Goal: Task Accomplishment & Management: Manage account settings

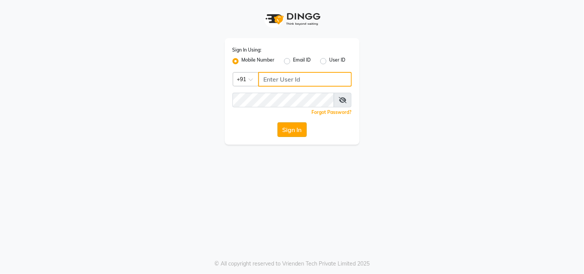
type input "9611076656"
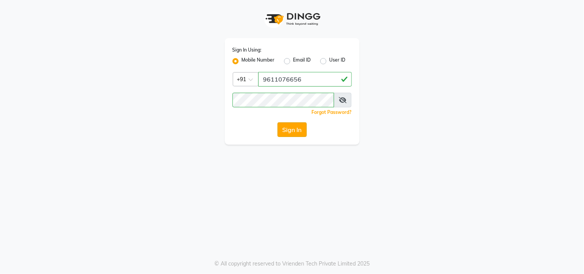
click at [301, 126] on button "Sign In" at bounding box center [291, 129] width 29 height 15
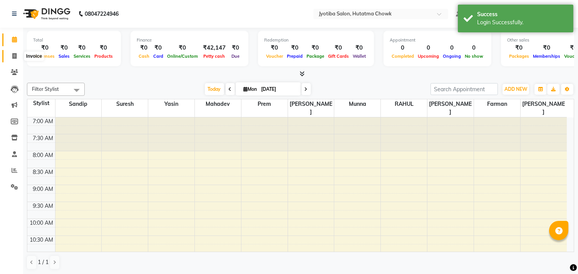
click at [13, 55] on icon at bounding box center [14, 56] width 4 height 6
select select "service"
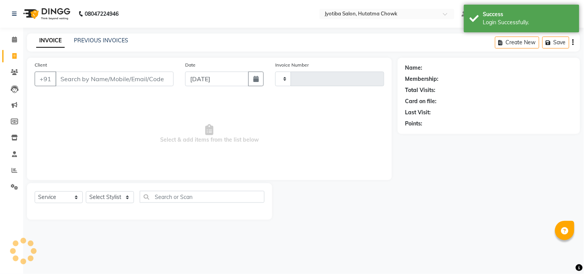
type input "2111"
select select "556"
click at [102, 41] on link "PREVIOUS INVOICES" at bounding box center [101, 40] width 54 height 7
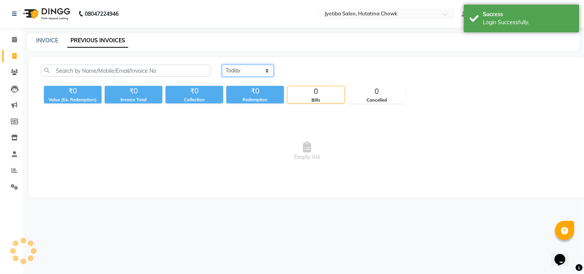
click at [250, 74] on select "[DATE] [DATE] Custom Range" at bounding box center [248, 71] width 52 height 12
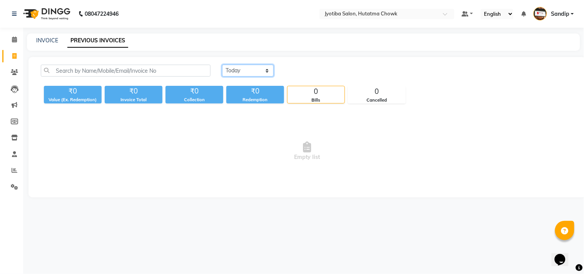
click at [222, 65] on select "[DATE] [DATE] Custom Range" at bounding box center [248, 71] width 52 height 12
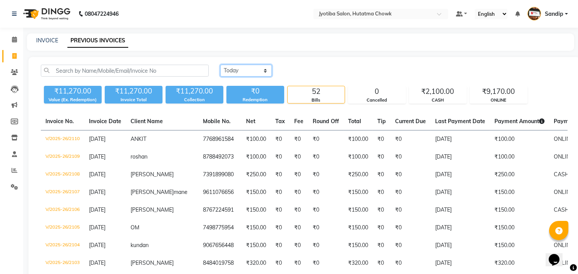
click at [256, 66] on select "[DATE] [DATE] Custom Range" at bounding box center [246, 71] width 52 height 12
select select "[DATE]"
click at [220, 65] on select "[DATE] [DATE] Custom Range" at bounding box center [246, 71] width 52 height 12
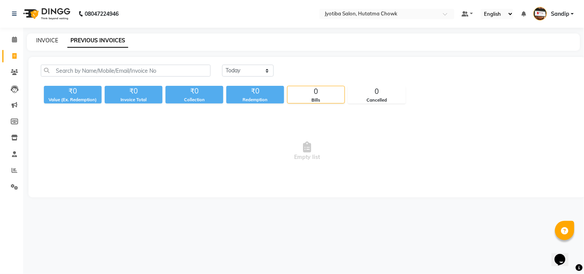
click at [47, 41] on link "INVOICE" at bounding box center [47, 40] width 22 height 7
select select "service"
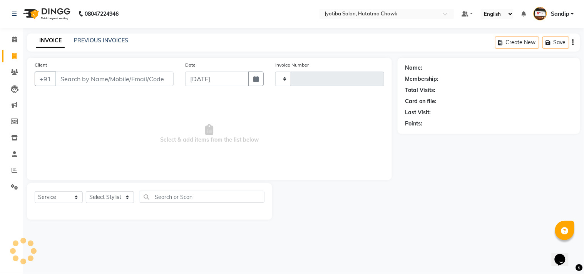
type input "2111"
select select "556"
select select "membership"
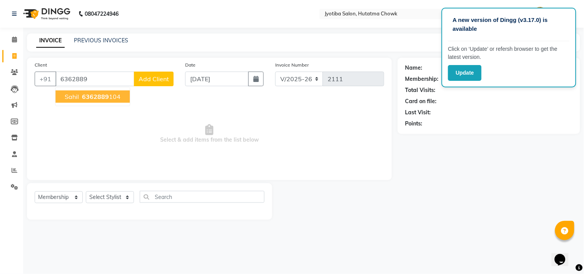
click at [95, 96] on span "6362889" at bounding box center [95, 97] width 27 height 8
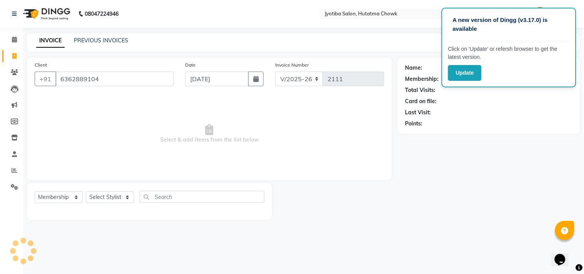
type input "6362889104"
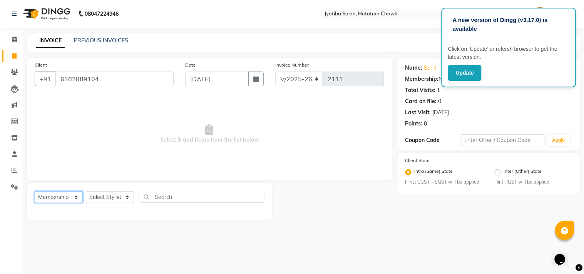
click at [58, 199] on select "Select Service Product Membership Package Voucher Prepaid Gift Card" at bounding box center [59, 197] width 48 height 12
select select "service"
click at [35, 192] on select "Select Service Product Membership Package Voucher Prepaid Gift Card" at bounding box center [59, 197] width 48 height 12
click at [99, 199] on select "Select Stylist [PERSON_NAME] [PERSON_NAME] [PERSON_NAME] [PERSON_NAME] prem RAH…" at bounding box center [110, 197] width 48 height 12
select select "84596"
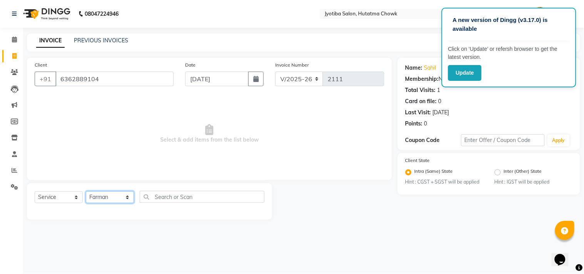
click at [86, 192] on select "Select Stylist [PERSON_NAME] [PERSON_NAME] [PERSON_NAME] [PERSON_NAME] prem RAH…" at bounding box center [110, 197] width 48 height 12
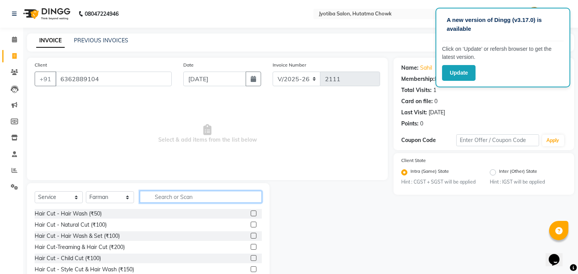
click at [164, 201] on input "text" at bounding box center [201, 197] width 122 height 12
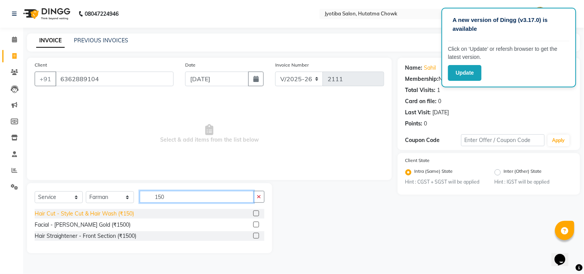
type input "150"
click at [112, 214] on div "Hair Cut - Style Cut & Hair Wash (₹150)" at bounding box center [84, 214] width 99 height 8
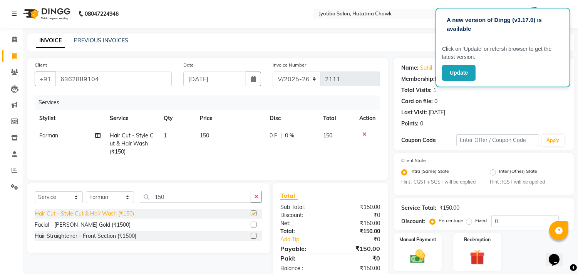
checkbox input "false"
click at [260, 198] on button "button" at bounding box center [255, 197] width 11 height 12
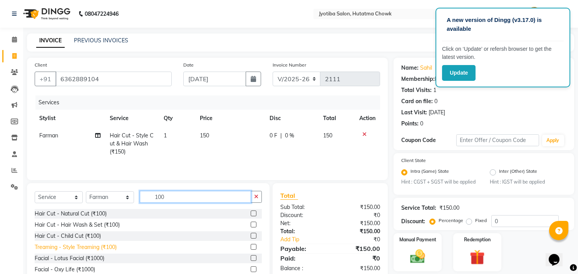
type input "100"
click at [98, 249] on div "Treaming - Style Treaming (₹100)" at bounding box center [76, 247] width 82 height 8
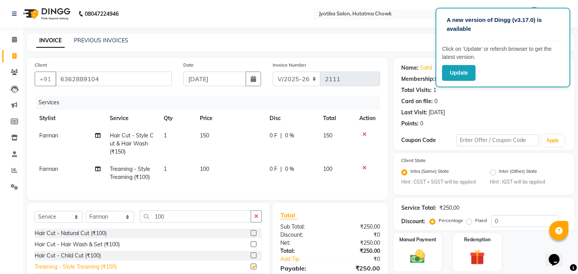
checkbox input "false"
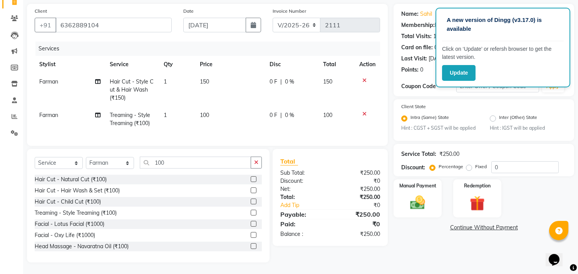
click at [461, 224] on link "Continue Without Payment" at bounding box center [483, 228] width 177 height 8
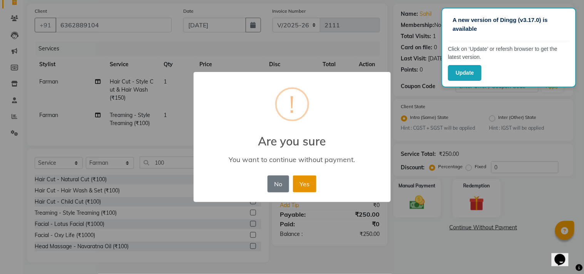
click at [305, 181] on button "Yes" at bounding box center [304, 183] width 23 height 17
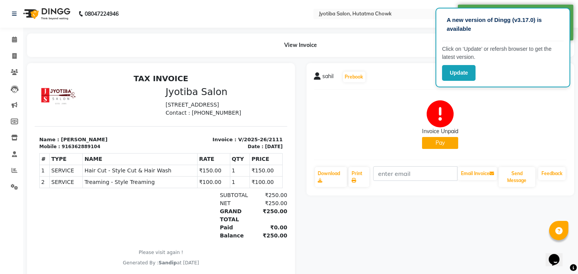
click at [432, 145] on button "Pay" at bounding box center [440, 143] width 36 height 12
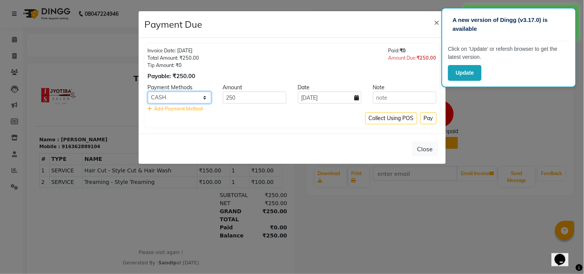
click at [187, 93] on select "CASH ONLINE CARD" at bounding box center [179, 98] width 63 height 12
select select "3"
click at [148, 92] on select "CASH ONLINE CARD" at bounding box center [179, 98] width 63 height 12
click at [428, 121] on button "Pay" at bounding box center [428, 118] width 16 height 12
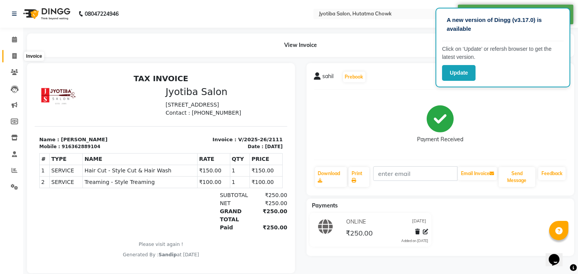
click at [10, 54] on span at bounding box center [14, 56] width 13 height 9
select select "service"
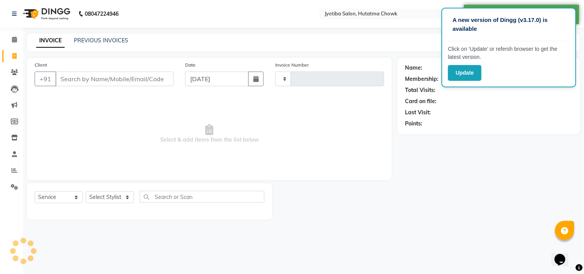
type input "2112"
select select "556"
select select "membership"
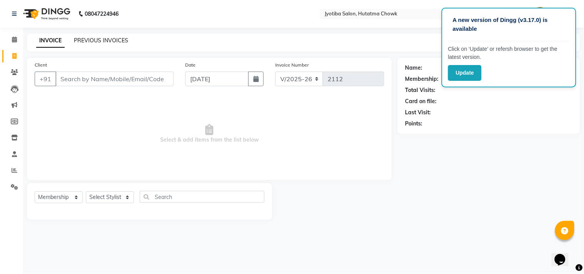
click at [101, 39] on link "PREVIOUS INVOICES" at bounding box center [101, 40] width 54 height 7
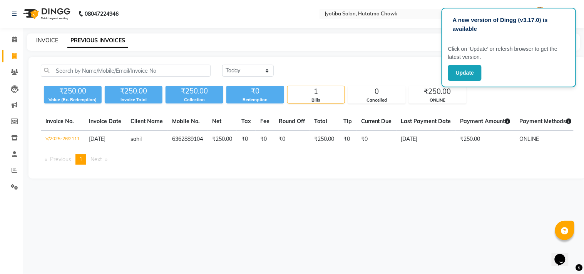
click at [47, 39] on link "INVOICE" at bounding box center [47, 40] width 22 height 7
select select "service"
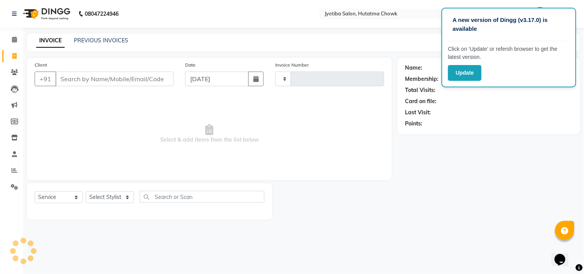
type input "2112"
select select "556"
select select "membership"
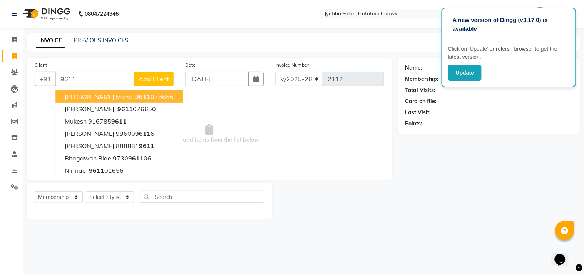
click at [107, 95] on button "[PERSON_NAME] mane 9611 076656" at bounding box center [118, 96] width 127 height 12
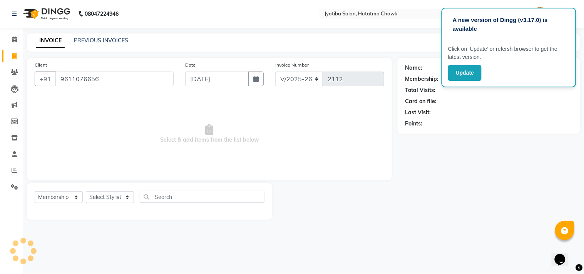
type input "9611076656"
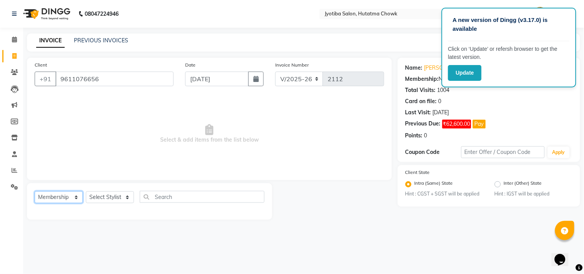
click at [47, 197] on select "Select Service Product Membership Package Voucher Prepaid Gift Card" at bounding box center [59, 197] width 48 height 12
select select "service"
click at [35, 192] on select "Select Service Product Membership Package Voucher Prepaid Gift Card" at bounding box center [59, 197] width 48 height 12
click at [109, 194] on select "Select Stylist [PERSON_NAME] [PERSON_NAME] [PERSON_NAME] [PERSON_NAME] prem RAH…" at bounding box center [110, 197] width 48 height 12
select select "7208"
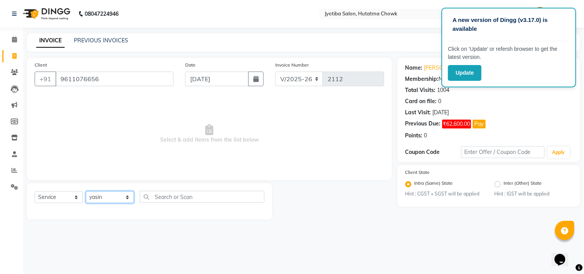
click at [86, 192] on select "Select Stylist [PERSON_NAME] [PERSON_NAME] [PERSON_NAME] [PERSON_NAME] prem RAH…" at bounding box center [110, 197] width 48 height 12
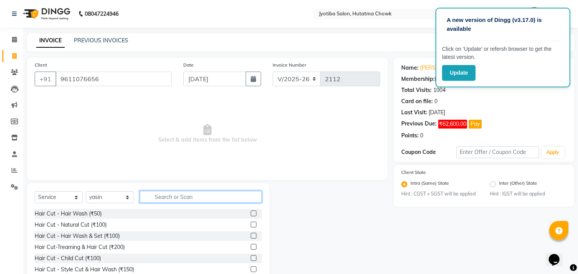
click at [158, 192] on input "text" at bounding box center [201, 197] width 122 height 12
type input "100"
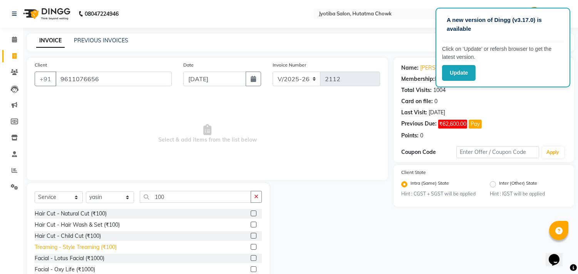
click at [88, 247] on div "Treaming - Style Treaming (₹100)" at bounding box center [76, 247] width 82 height 8
checkbox input "false"
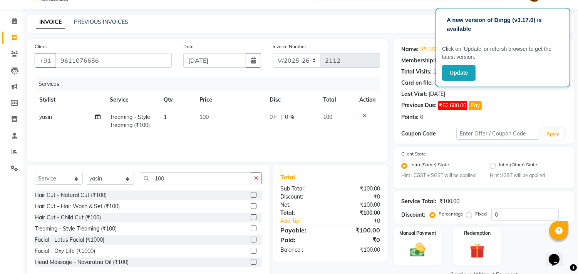
scroll to position [36, 0]
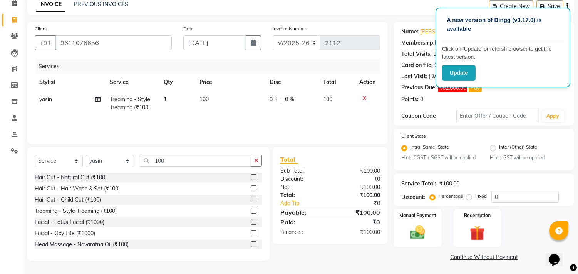
click at [461, 256] on link "Continue Without Payment" at bounding box center [483, 257] width 177 height 8
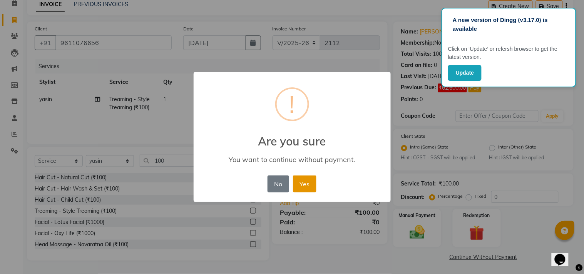
click at [306, 182] on button "Yes" at bounding box center [304, 183] width 23 height 17
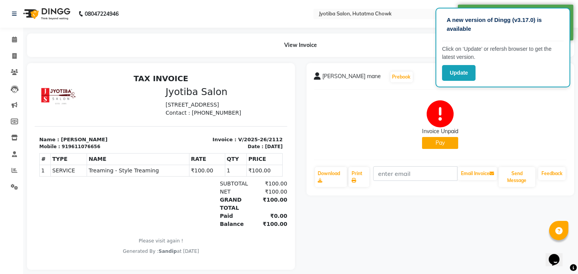
click at [442, 140] on button "Pay" at bounding box center [440, 143] width 36 height 12
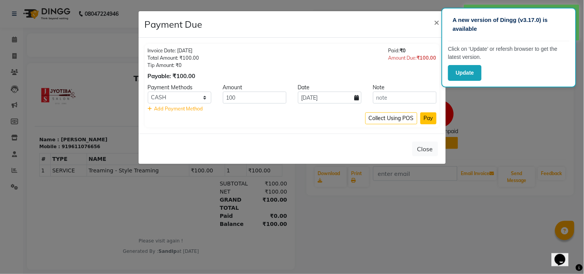
click at [426, 114] on button "Pay" at bounding box center [428, 118] width 16 height 12
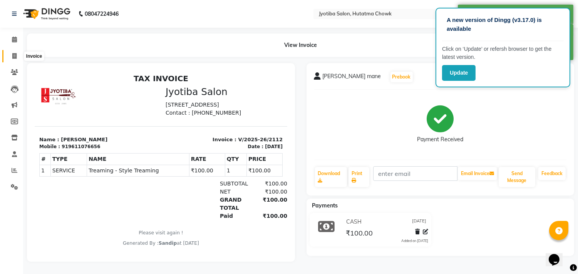
click at [16, 53] on icon at bounding box center [14, 56] width 4 height 6
select select "service"
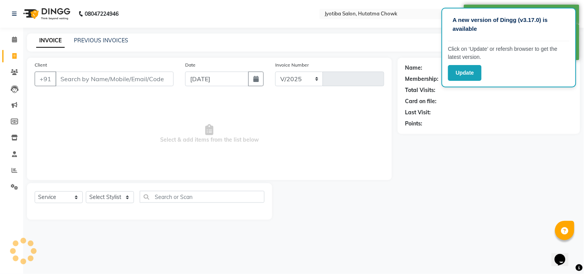
select select "556"
type input "2113"
select select "membership"
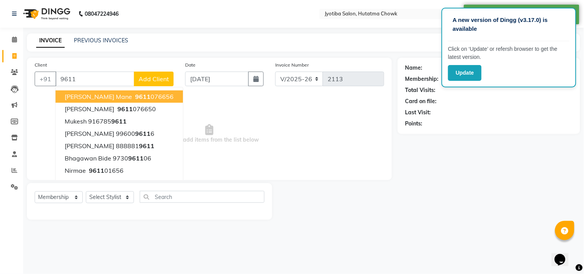
click at [135, 94] on span "9611" at bounding box center [142, 97] width 15 height 8
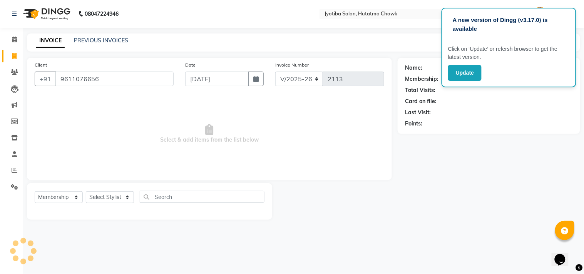
type input "9611076656"
click at [55, 197] on select "Select Service Product Membership Package Voucher Prepaid Gift Card" at bounding box center [59, 197] width 48 height 12
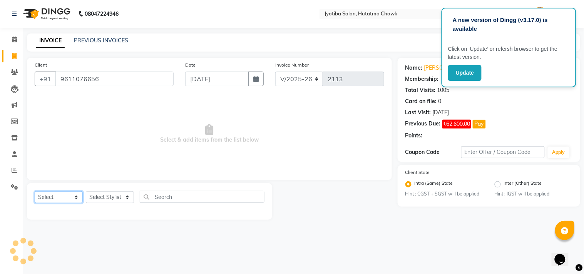
click at [35, 192] on select "Select Service Product Membership Package Voucher Prepaid Gift Card" at bounding box center [59, 197] width 48 height 12
click at [56, 198] on select "Select Service Product Membership Package Voucher Prepaid Gift Card" at bounding box center [59, 197] width 48 height 12
select select "service"
click at [35, 192] on select "Select Service Product Membership Package Voucher Prepaid Gift Card" at bounding box center [59, 197] width 48 height 12
click at [99, 197] on select "Select Stylist [PERSON_NAME] [PERSON_NAME] [PERSON_NAME] [PERSON_NAME] prem RAH…" at bounding box center [110, 197] width 48 height 12
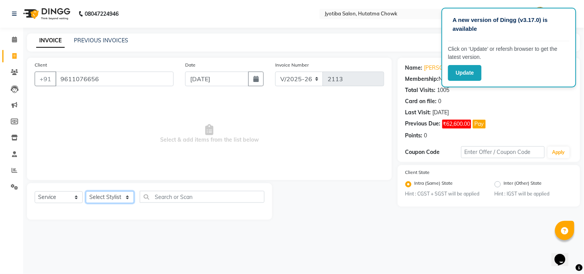
select select "7208"
click at [86, 192] on select "Select Stylist [PERSON_NAME] [PERSON_NAME] [PERSON_NAME] [PERSON_NAME] prem RAH…" at bounding box center [110, 197] width 48 height 12
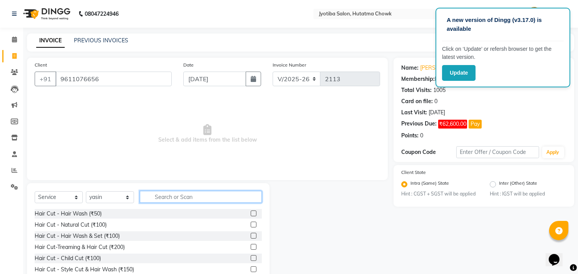
click at [173, 194] on input "text" at bounding box center [201, 197] width 122 height 12
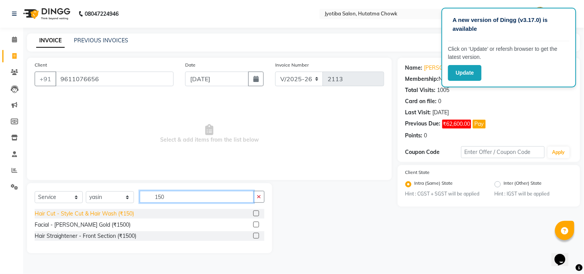
type input "150"
click at [112, 213] on div "Hair Cut - Style Cut & Hair Wash (₹150)" at bounding box center [84, 214] width 99 height 8
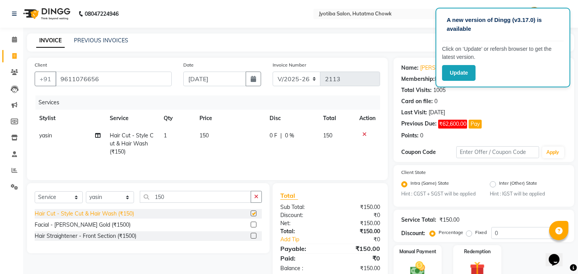
checkbox input "false"
click at [259, 197] on button "button" at bounding box center [255, 197] width 11 height 12
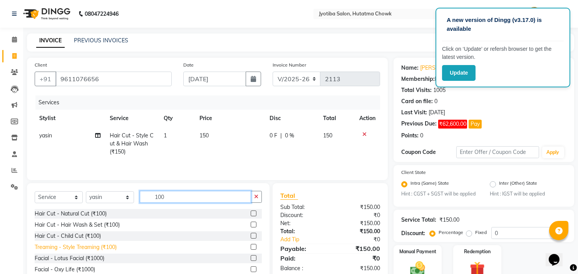
type input "100"
click at [87, 245] on div "Treaming - Style Treaming (₹100)" at bounding box center [76, 247] width 82 height 8
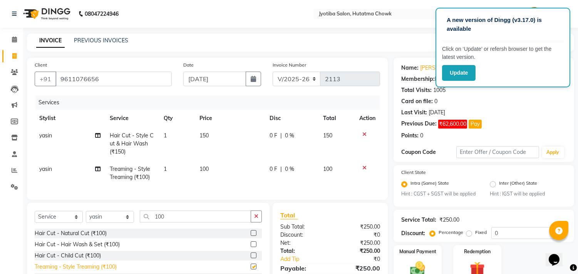
checkbox input "false"
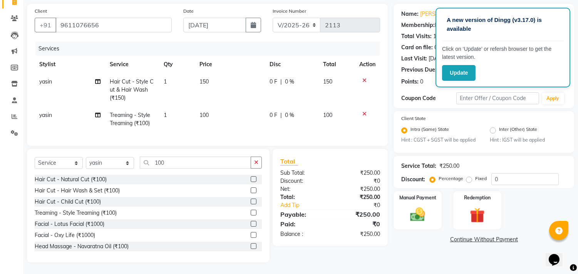
scroll to position [60, 0]
click at [465, 235] on link "Continue Without Payment" at bounding box center [483, 239] width 177 height 8
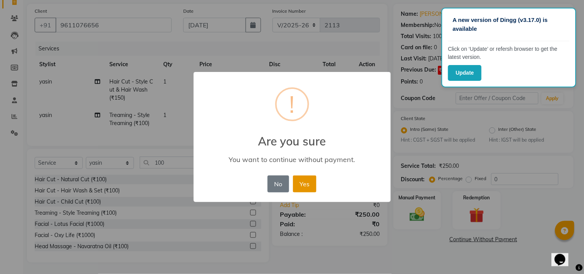
click at [302, 179] on button "Yes" at bounding box center [304, 183] width 23 height 17
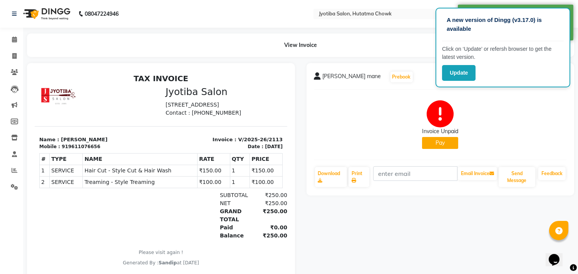
click at [436, 139] on button "Pay" at bounding box center [440, 143] width 36 height 12
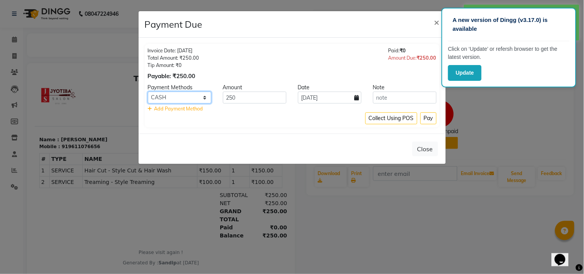
click at [186, 102] on select "CASH ONLINE CARD" at bounding box center [179, 98] width 63 height 12
select select "3"
click at [148, 92] on select "CASH ONLINE CARD" at bounding box center [179, 98] width 63 height 12
click at [429, 117] on button "Pay" at bounding box center [428, 118] width 16 height 12
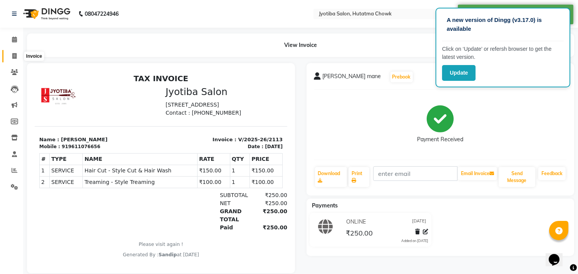
click at [13, 54] on icon at bounding box center [14, 56] width 4 height 6
select select "service"
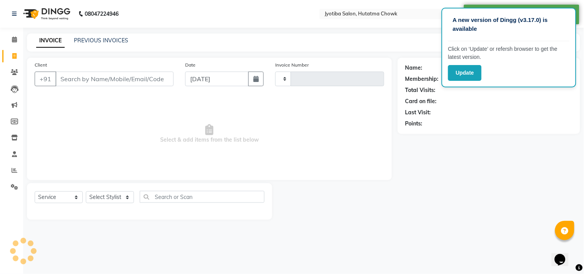
type input "2114"
select select "556"
type input "9"
select select "membership"
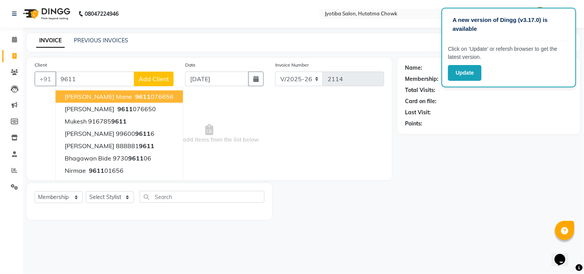
click at [134, 97] on ngb-highlight "9611 076656" at bounding box center [154, 97] width 40 height 8
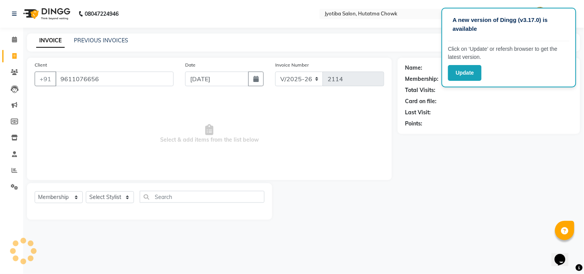
type input "9611076656"
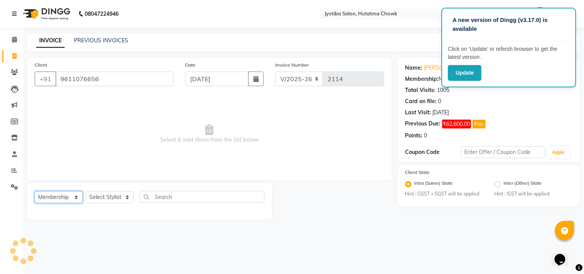
click at [49, 199] on select "Select Service Product Membership Package Voucher Prepaid Gift Card" at bounding box center [59, 197] width 48 height 12
select select "service"
click at [35, 192] on select "Select Service Product Membership Package Voucher Prepaid Gift Card" at bounding box center [59, 197] width 48 height 12
click at [112, 196] on select "Select Stylist [PERSON_NAME] [PERSON_NAME] [PERSON_NAME] [PERSON_NAME] prem RAH…" at bounding box center [110, 197] width 48 height 12
select select "81229"
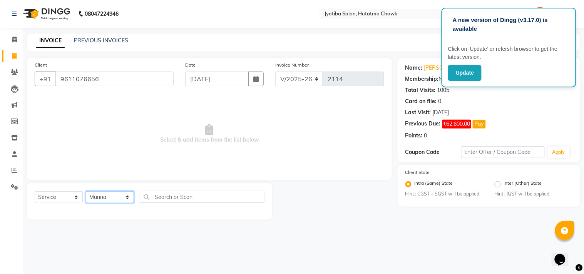
click at [86, 192] on select "Select Stylist [PERSON_NAME] [PERSON_NAME] [PERSON_NAME] [PERSON_NAME] prem RAH…" at bounding box center [110, 197] width 48 height 12
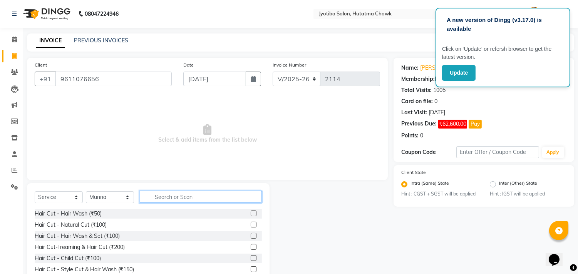
click at [161, 193] on input "text" at bounding box center [201, 197] width 122 height 12
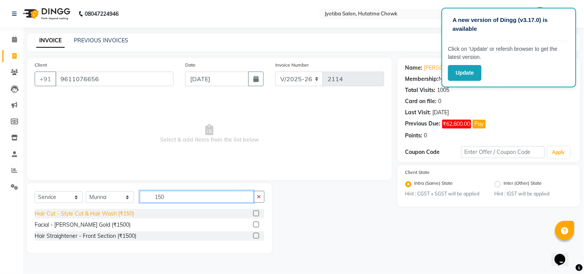
type input "150"
click at [117, 214] on div "Hair Cut - Style Cut & Hair Wash (₹150)" at bounding box center [84, 214] width 99 height 8
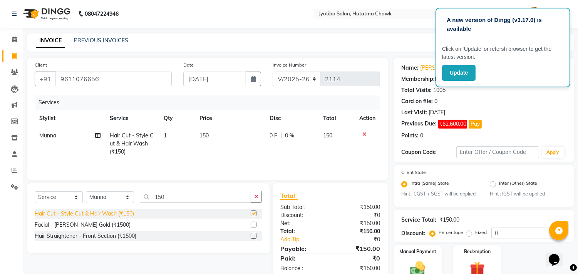
checkbox input "false"
click at [259, 200] on button "button" at bounding box center [255, 197] width 11 height 12
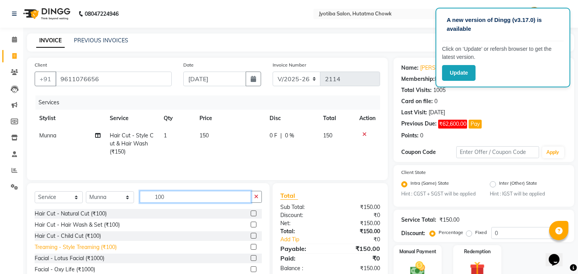
type input "100"
click at [64, 247] on div "Treaming - Style Treaming (₹100)" at bounding box center [76, 247] width 82 height 8
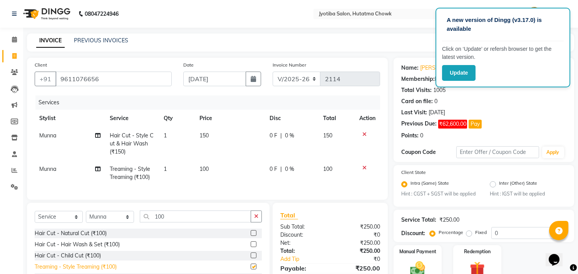
checkbox input "false"
click at [259, 222] on button "button" at bounding box center [255, 216] width 11 height 12
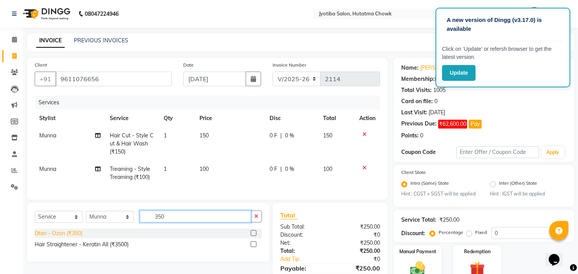
type input "350"
click at [67, 237] on div "Dtan - Ozon (₹350)" at bounding box center [59, 233] width 48 height 8
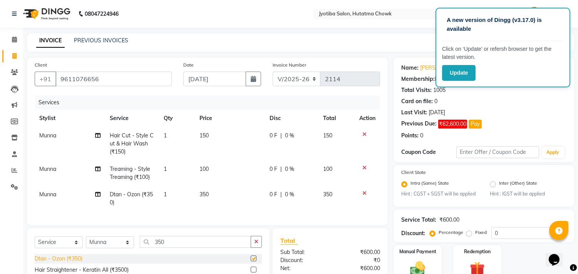
checkbox input "false"
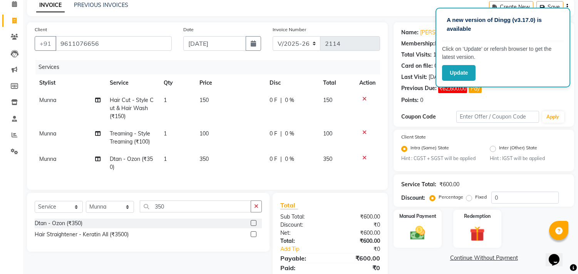
scroll to position [69, 0]
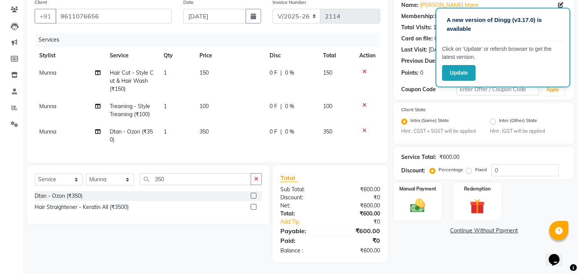
click at [457, 227] on link "Continue Without Payment" at bounding box center [483, 231] width 177 height 8
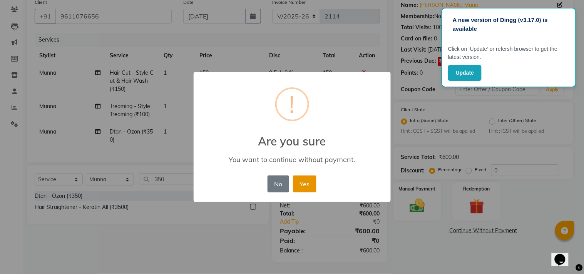
click at [309, 180] on button "Yes" at bounding box center [304, 183] width 23 height 17
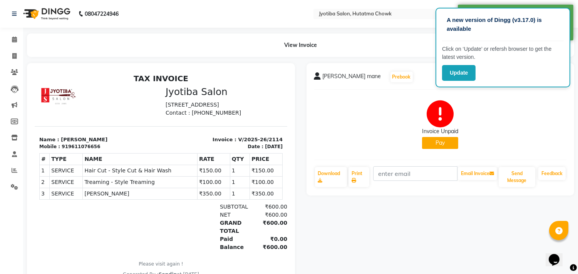
click at [439, 142] on button "Pay" at bounding box center [440, 143] width 36 height 12
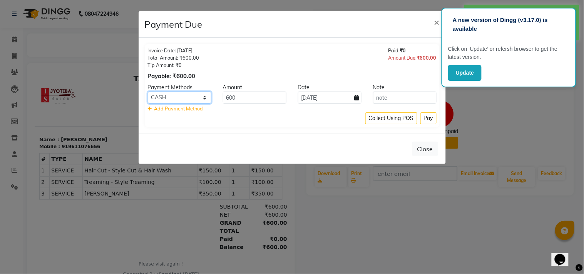
click at [200, 98] on select "CASH ONLINE CARD" at bounding box center [179, 98] width 63 height 12
select select "3"
click at [148, 92] on select "CASH ONLINE CARD" at bounding box center [179, 98] width 63 height 12
click at [424, 117] on button "Pay" at bounding box center [428, 118] width 16 height 12
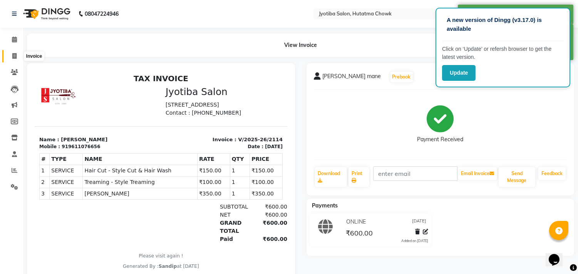
click at [12, 55] on icon at bounding box center [14, 56] width 4 height 6
select select "service"
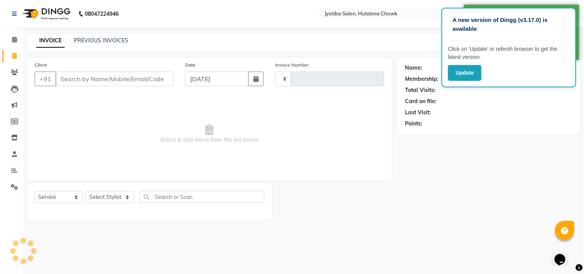
type input "2115"
select select "556"
select select "membership"
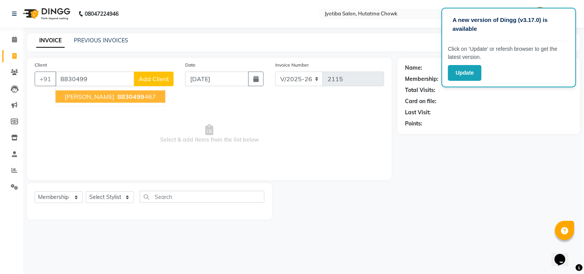
click at [125, 94] on ngb-highlight "8830499 467" at bounding box center [136, 97] width 40 height 8
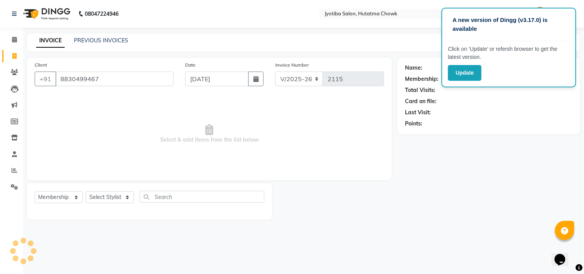
type input "8830499467"
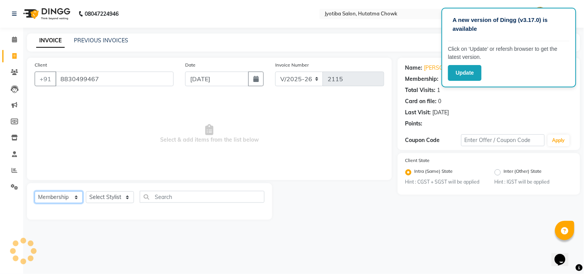
click at [51, 192] on select "Select Service Product Membership Package Voucher Prepaid Gift Card" at bounding box center [59, 197] width 48 height 12
select select "service"
click at [35, 192] on select "Select Service Product Membership Package Voucher Prepaid Gift Card" at bounding box center [59, 197] width 48 height 12
click at [107, 197] on select "Select Stylist [PERSON_NAME] [PERSON_NAME] [PERSON_NAME] [PERSON_NAME] prem RAH…" at bounding box center [110, 197] width 48 height 12
select select "36046"
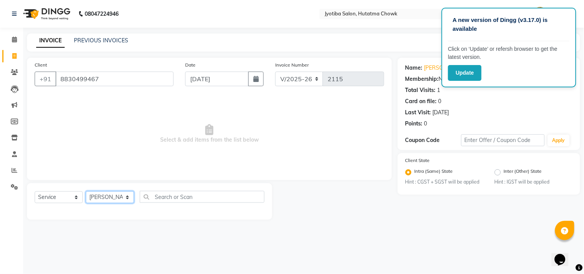
click at [86, 192] on select "Select Stylist [PERSON_NAME] [PERSON_NAME] [PERSON_NAME] [PERSON_NAME] prem RAH…" at bounding box center [110, 197] width 48 height 12
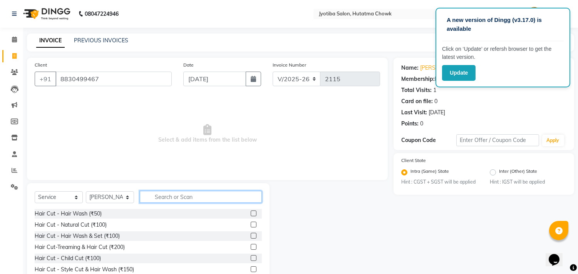
click at [167, 199] on input "text" at bounding box center [201, 197] width 122 height 12
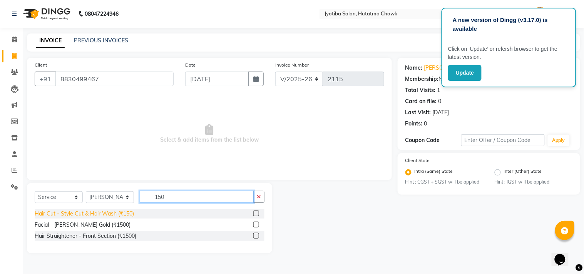
type input "150"
click at [113, 214] on div "Hair Cut - Style Cut & Hair Wash (₹150)" at bounding box center [84, 214] width 99 height 8
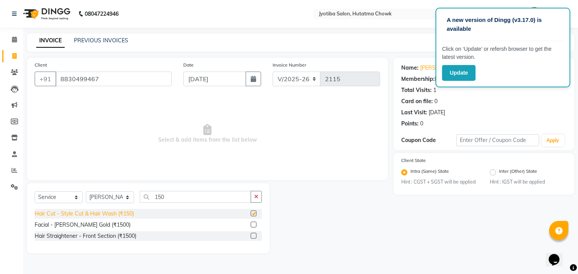
checkbox input "false"
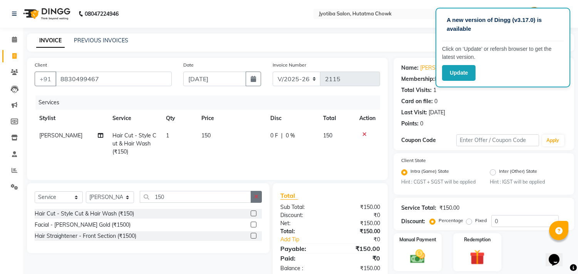
click at [256, 199] on icon "button" at bounding box center [256, 196] width 4 height 5
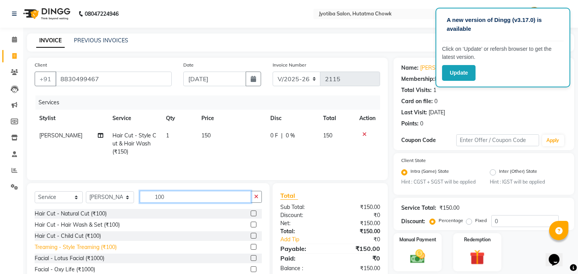
type input "100"
click at [82, 250] on div "Treaming - Style Treaming (₹100)" at bounding box center [76, 247] width 82 height 8
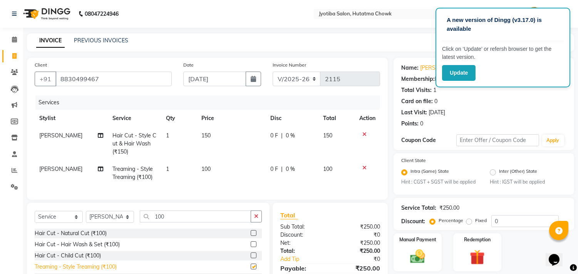
checkbox input "false"
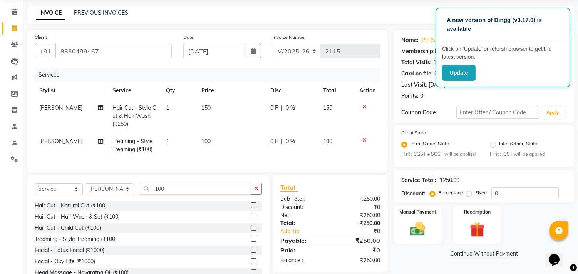
scroll to position [60, 0]
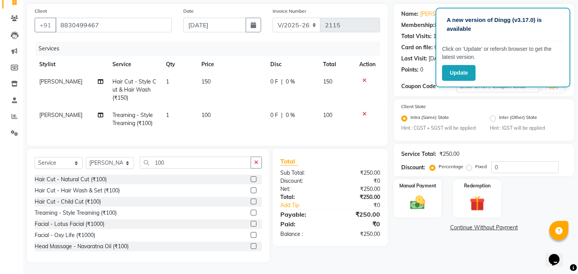
click at [461, 224] on link "Continue Without Payment" at bounding box center [483, 228] width 177 height 8
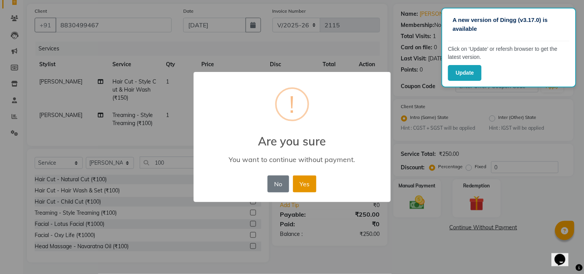
click at [308, 182] on button "Yes" at bounding box center [304, 183] width 23 height 17
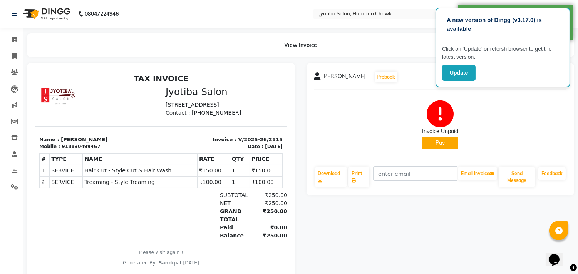
click at [443, 141] on button "Pay" at bounding box center [440, 143] width 36 height 12
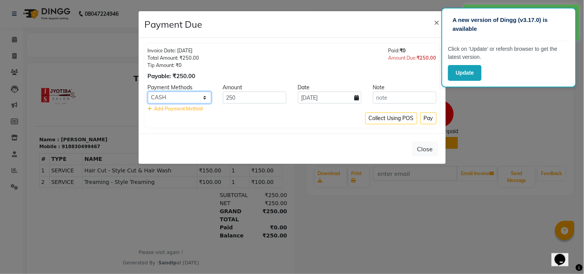
click at [167, 93] on select "CASH ONLINE CARD" at bounding box center [179, 98] width 63 height 12
select select "3"
click at [148, 92] on select "CASH ONLINE CARD" at bounding box center [179, 98] width 63 height 12
click at [426, 116] on button "Pay" at bounding box center [428, 118] width 16 height 12
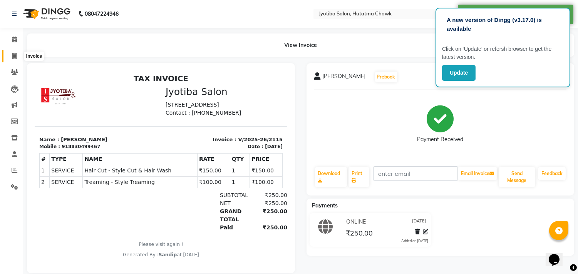
click at [14, 55] on icon at bounding box center [14, 56] width 4 height 6
select select "service"
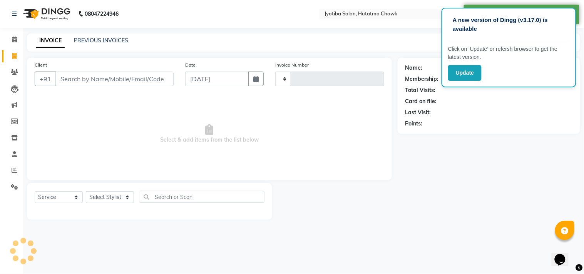
type input "2116"
select select "556"
select select "membership"
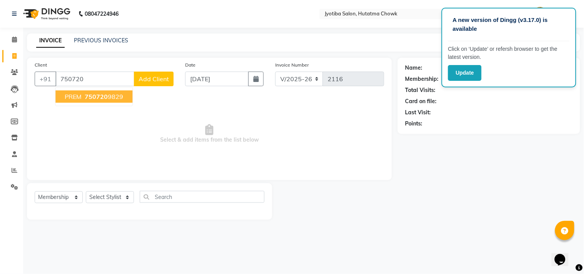
click at [91, 93] on span "750720" at bounding box center [96, 97] width 23 height 8
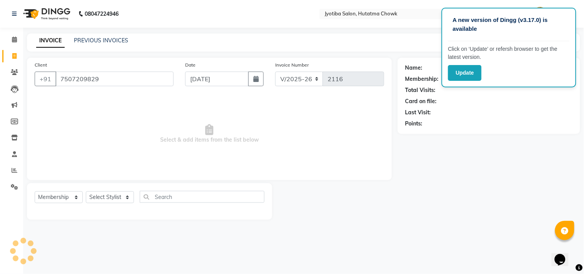
type input "7507209829"
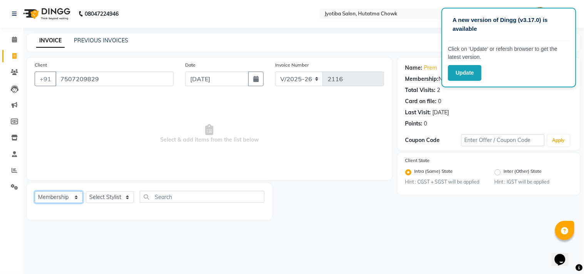
click at [60, 197] on select "Select Service Product Membership Package Voucher Prepaid Gift Card" at bounding box center [59, 197] width 48 height 12
select select "service"
click at [35, 192] on select "Select Service Product Membership Package Voucher Prepaid Gift Card" at bounding box center [59, 197] width 48 height 12
click at [112, 195] on select "Select Stylist [PERSON_NAME] [PERSON_NAME] [PERSON_NAME] [PERSON_NAME] prem RAH…" at bounding box center [110, 197] width 48 height 12
select select "36046"
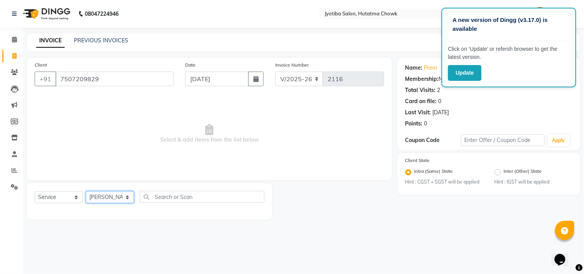
click at [86, 192] on select "Select Stylist [PERSON_NAME] [PERSON_NAME] [PERSON_NAME] [PERSON_NAME] prem RAH…" at bounding box center [110, 197] width 48 height 12
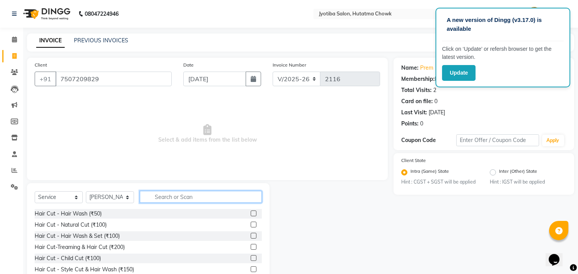
click at [167, 201] on input "text" at bounding box center [201, 197] width 122 height 12
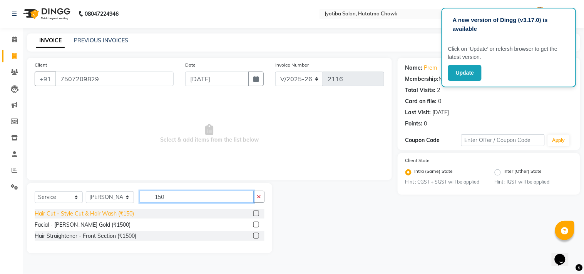
type input "150"
click at [103, 216] on div "Hair Cut - Style Cut & Hair Wash (₹150)" at bounding box center [84, 214] width 99 height 8
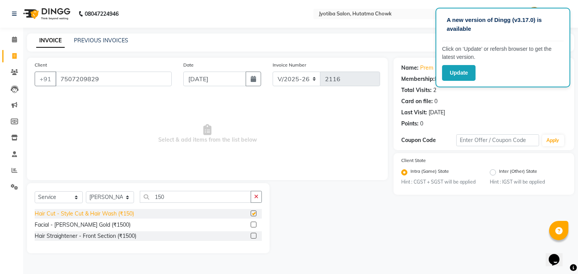
checkbox input "false"
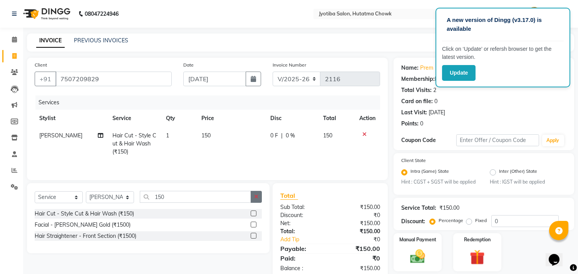
click at [256, 197] on icon "button" at bounding box center [256, 196] width 4 height 5
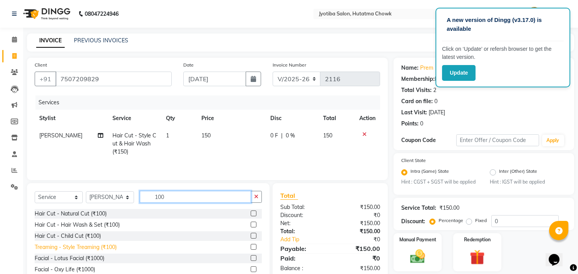
type input "100"
click at [69, 251] on div "Treaming - Style Treaming (₹100)" at bounding box center [76, 247] width 82 height 8
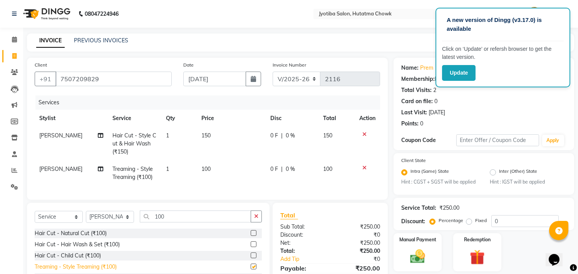
checkbox input "false"
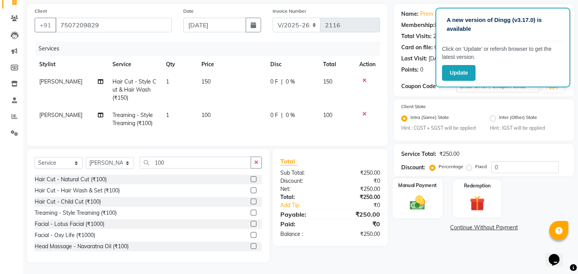
click at [416, 194] on img at bounding box center [417, 203] width 25 height 18
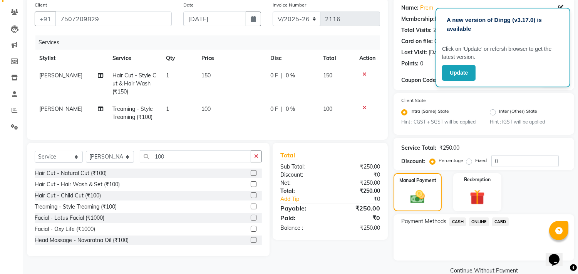
click at [459, 219] on span "CASH" at bounding box center [457, 221] width 17 height 9
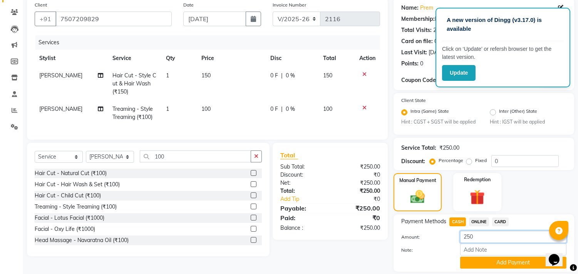
click at [476, 235] on input "250" at bounding box center [513, 237] width 106 height 12
type input "2"
type input "50"
click at [474, 259] on button "Add Payment" at bounding box center [513, 263] width 106 height 12
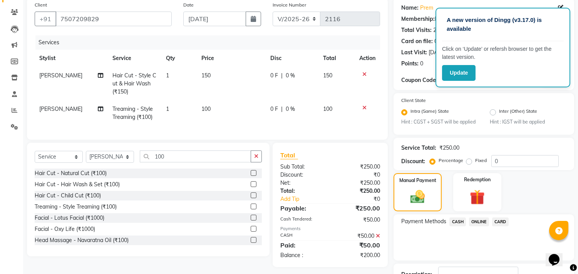
click at [475, 219] on span "ONLINE" at bounding box center [479, 221] width 20 height 9
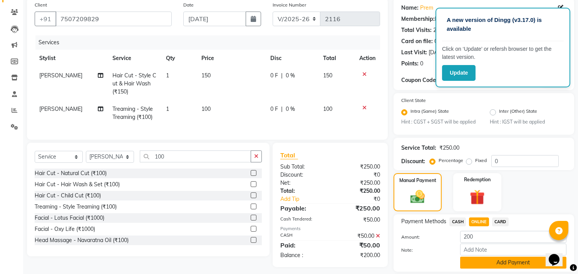
click at [475, 264] on button "Add Payment" at bounding box center [513, 263] width 106 height 12
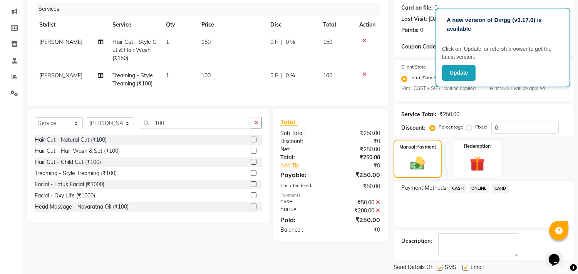
scroll to position [117, 0]
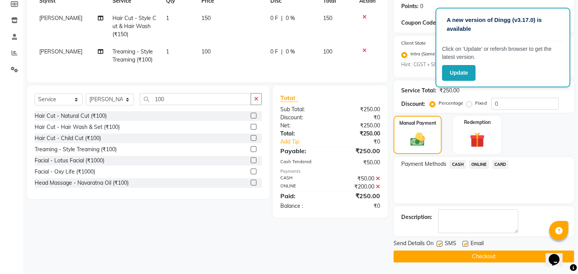
click at [434, 255] on button "Checkout" at bounding box center [483, 256] width 180 height 12
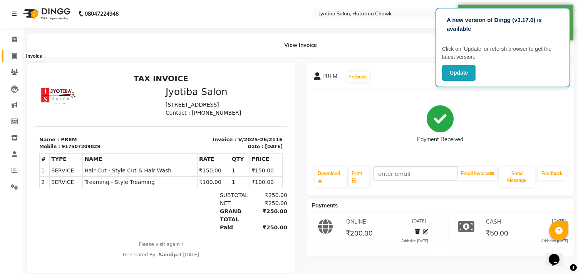
click at [14, 58] on icon at bounding box center [14, 56] width 4 height 6
select select "service"
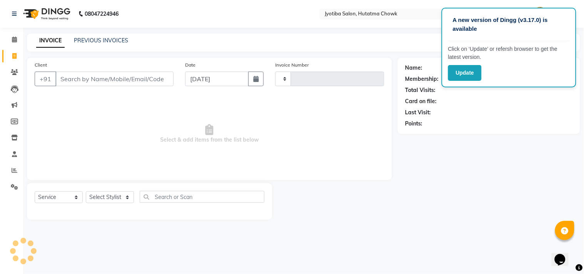
type input "2117"
select select "556"
type input "9"
select select "membership"
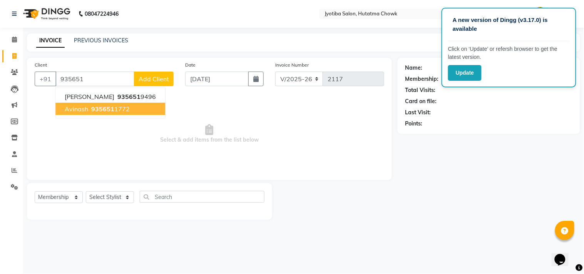
click at [140, 112] on button "avinash 935651 1772" at bounding box center [110, 109] width 110 height 12
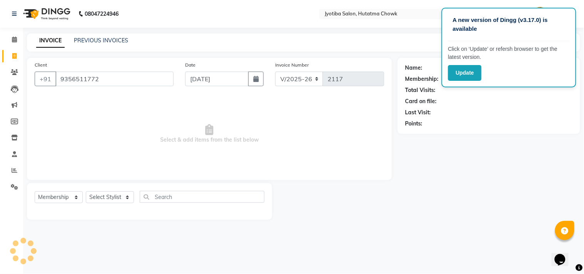
type input "9356511772"
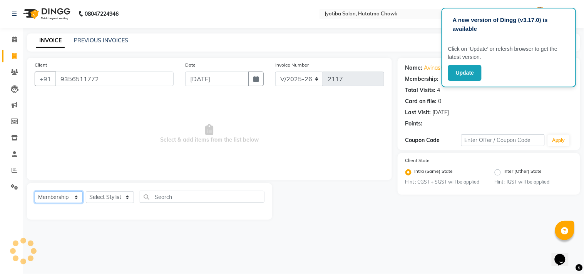
click at [53, 196] on select "Select Service Product Membership Package Voucher Prepaid Gift Card" at bounding box center [59, 197] width 48 height 12
select select "service"
click at [35, 192] on select "Select Service Product Membership Package Voucher Prepaid Gift Card" at bounding box center [59, 197] width 48 height 12
click at [98, 197] on select "Select Stylist [PERSON_NAME] [PERSON_NAME] [PERSON_NAME] [PERSON_NAME] prem RAH…" at bounding box center [110, 197] width 48 height 12
select select "7208"
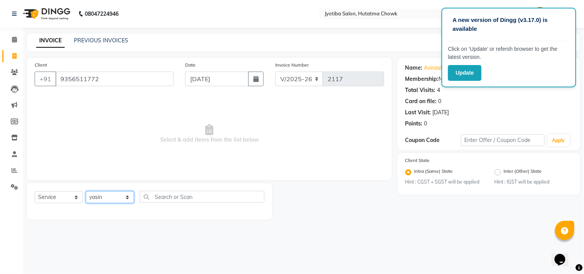
click at [86, 192] on select "Select Stylist [PERSON_NAME] [PERSON_NAME] [PERSON_NAME] [PERSON_NAME] prem RAH…" at bounding box center [110, 197] width 48 height 12
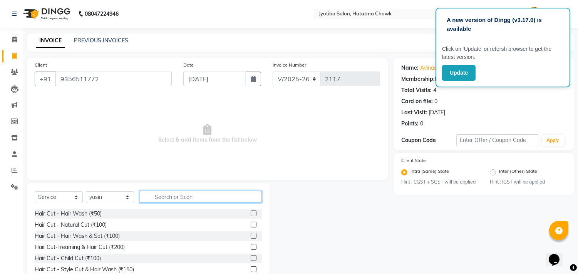
click at [169, 198] on input "text" at bounding box center [201, 197] width 122 height 12
type input "100"
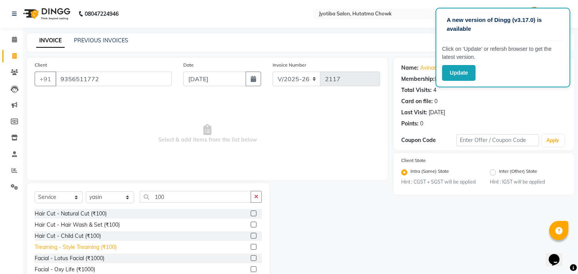
click at [80, 245] on div "Treaming - Style Treaming (₹100)" at bounding box center [76, 247] width 82 height 8
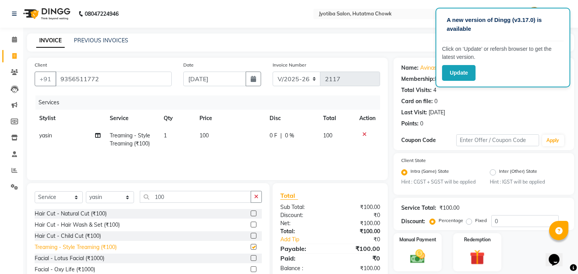
checkbox input "false"
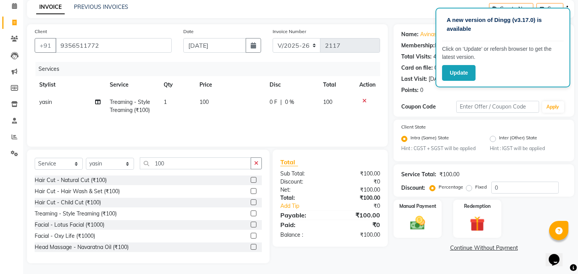
scroll to position [34, 0]
click at [466, 246] on link "Continue Without Payment" at bounding box center [483, 248] width 177 height 8
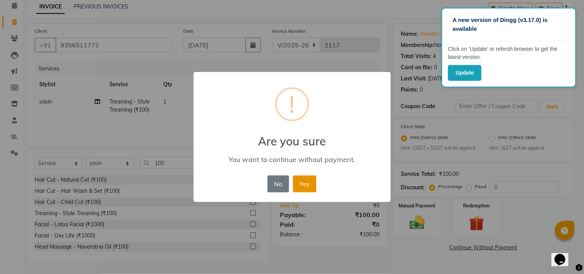
click at [305, 180] on button "Yes" at bounding box center [304, 183] width 23 height 17
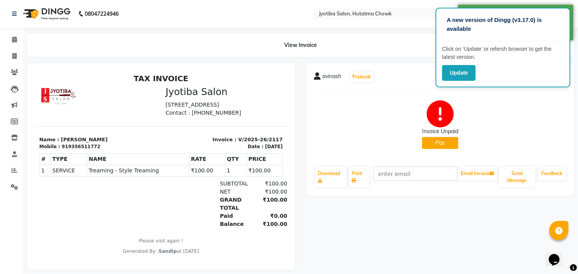
click at [439, 142] on button "Pay" at bounding box center [440, 143] width 36 height 12
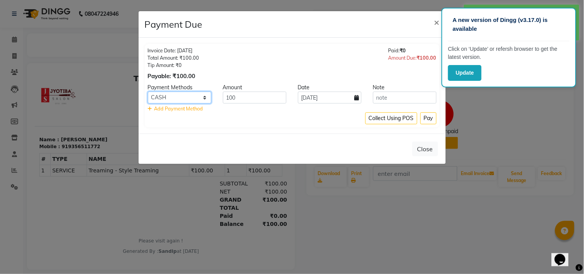
click at [183, 100] on select "CASH ONLINE CARD" at bounding box center [179, 98] width 63 height 12
select select "3"
click at [148, 92] on select "CASH ONLINE CARD" at bounding box center [179, 98] width 63 height 12
click at [428, 119] on button "Pay" at bounding box center [428, 118] width 16 height 12
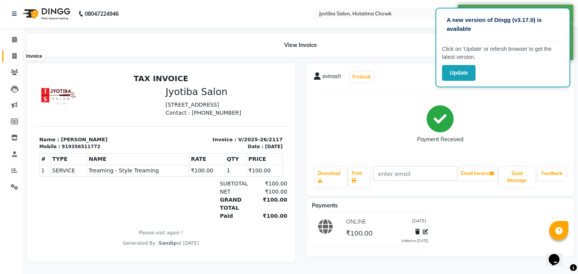
click at [14, 55] on icon at bounding box center [14, 56] width 4 height 6
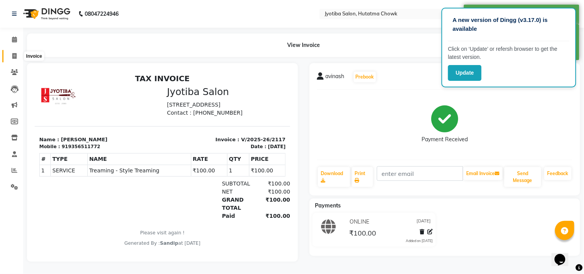
select select "service"
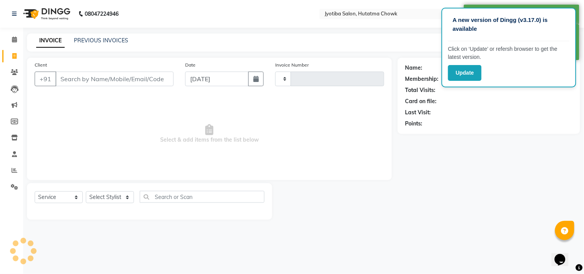
type input "2118"
select select "556"
select select "membership"
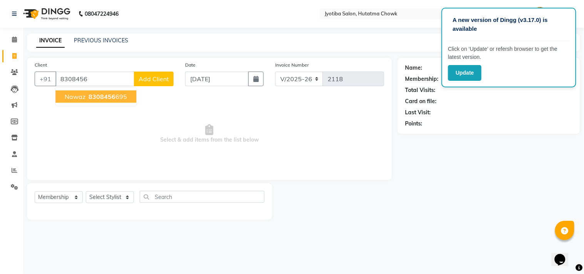
click at [108, 91] on button "nawaz 8308456 695" at bounding box center [95, 96] width 81 height 12
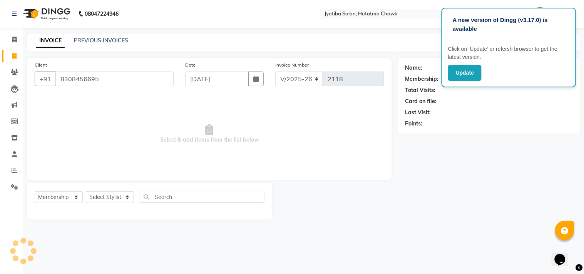
type input "8308456695"
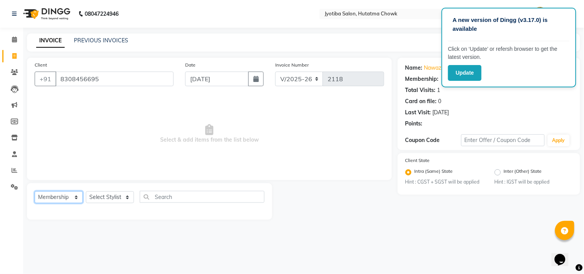
click at [61, 197] on select "Select Service Product Membership Package Voucher Prepaid Gift Card" at bounding box center [59, 197] width 48 height 12
select select "service"
click at [35, 192] on select "Select Service Product Membership Package Voucher Prepaid Gift Card" at bounding box center [59, 197] width 48 height 12
click at [109, 194] on select "Select Stylist [PERSON_NAME] [PERSON_NAME] [PERSON_NAME] [PERSON_NAME] prem RAH…" at bounding box center [110, 197] width 48 height 12
select select "84596"
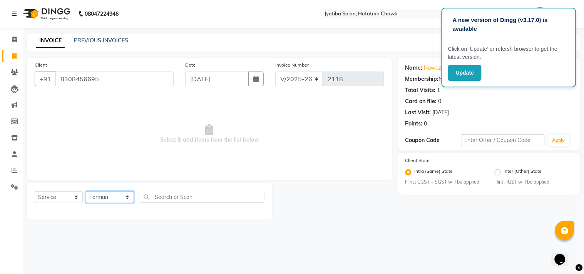
click at [86, 192] on select "Select Stylist [PERSON_NAME] [PERSON_NAME] [PERSON_NAME] [PERSON_NAME] prem RAH…" at bounding box center [110, 197] width 48 height 12
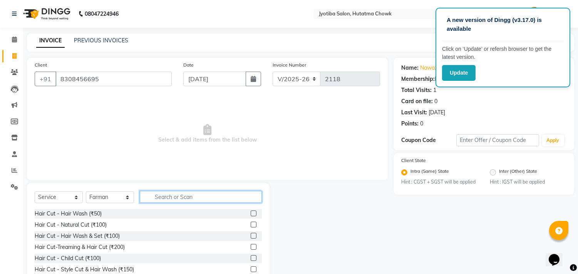
click at [164, 196] on input "text" at bounding box center [201, 197] width 122 height 12
type input "100"
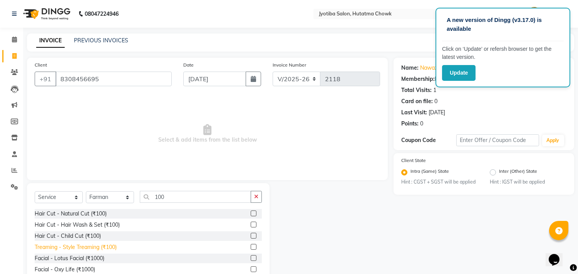
click at [67, 247] on div "Treaming - Style Treaming (₹100)" at bounding box center [76, 247] width 82 height 8
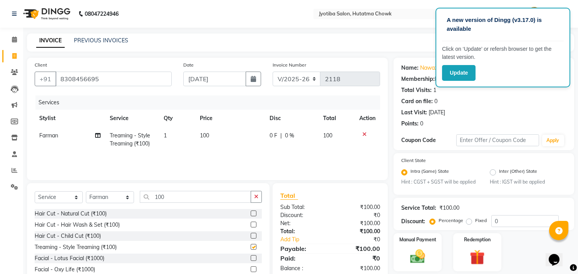
checkbox input "false"
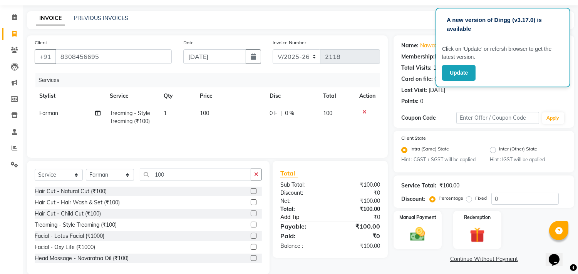
scroll to position [34, 0]
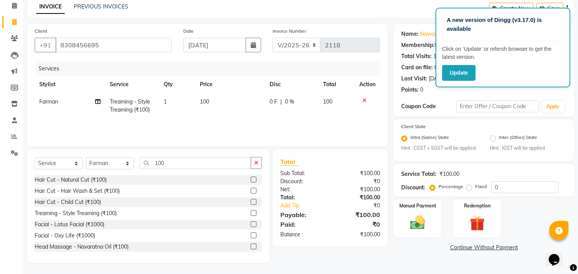
click at [461, 245] on link "Continue Without Payment" at bounding box center [483, 248] width 177 height 8
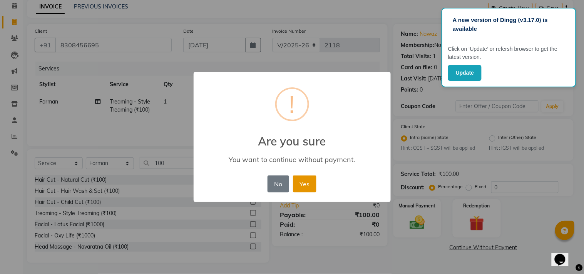
click at [306, 178] on button "Yes" at bounding box center [304, 183] width 23 height 17
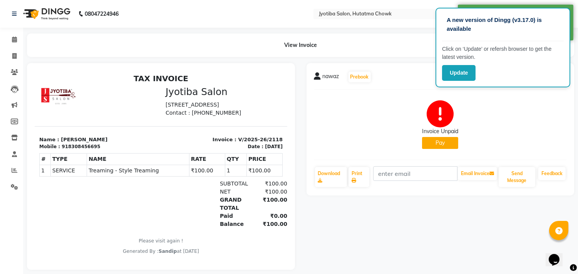
click at [439, 142] on button "Pay" at bounding box center [440, 143] width 36 height 12
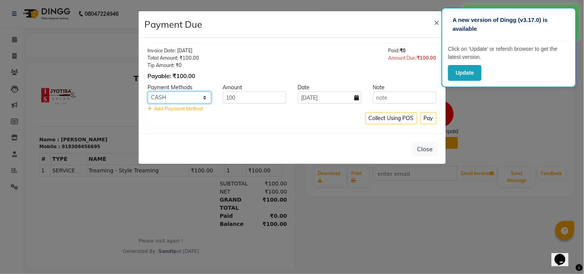
click at [190, 95] on select "CASH ONLINE CARD" at bounding box center [179, 98] width 63 height 12
select select "3"
click at [148, 92] on select "CASH ONLINE CARD" at bounding box center [179, 98] width 63 height 12
click at [428, 114] on button "Pay" at bounding box center [428, 118] width 16 height 12
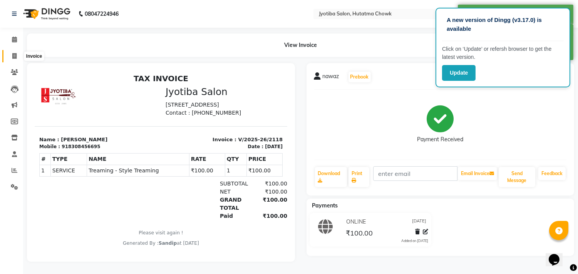
click at [13, 56] on icon at bounding box center [14, 56] width 4 height 6
select select "service"
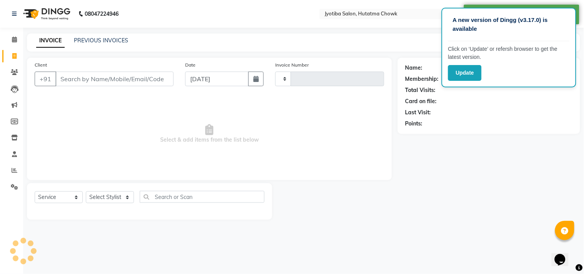
type input "2119"
select select "556"
type input "97"
select select "membership"
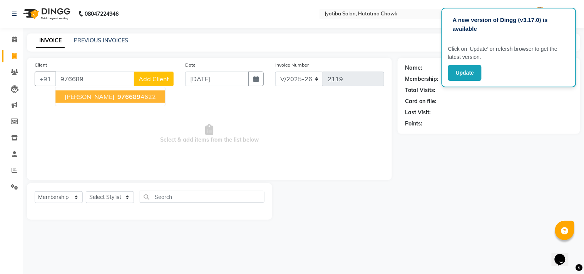
click at [117, 97] on span "976689" at bounding box center [128, 97] width 23 height 8
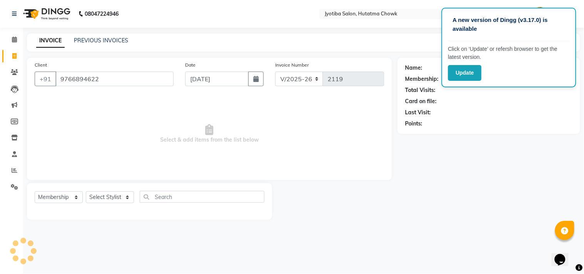
type input "9766894622"
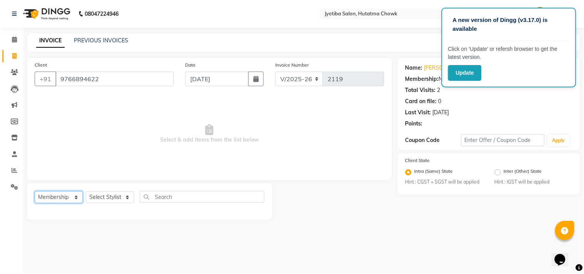
click at [54, 199] on select "Select Service Product Membership Package Voucher Prepaid Gift Card" at bounding box center [59, 197] width 48 height 12
select select "service"
click at [35, 192] on select "Select Service Product Membership Package Voucher Prepaid Gift Card" at bounding box center [59, 197] width 48 height 12
click at [108, 200] on select "Select Stylist [PERSON_NAME] [PERSON_NAME] [PERSON_NAME] [PERSON_NAME] prem RAH…" at bounding box center [110, 197] width 48 height 12
select select "7208"
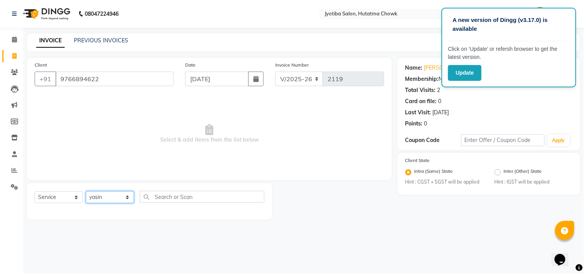
click at [86, 192] on select "Select Stylist [PERSON_NAME] [PERSON_NAME] [PERSON_NAME] [PERSON_NAME] prem RAH…" at bounding box center [110, 197] width 48 height 12
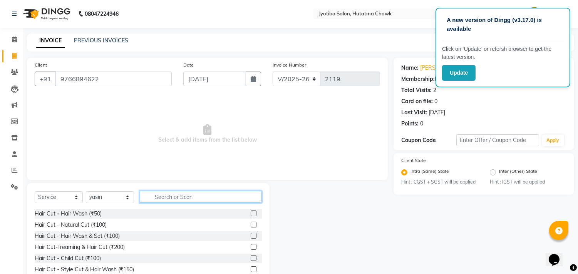
click at [165, 197] on input "text" at bounding box center [201, 197] width 122 height 12
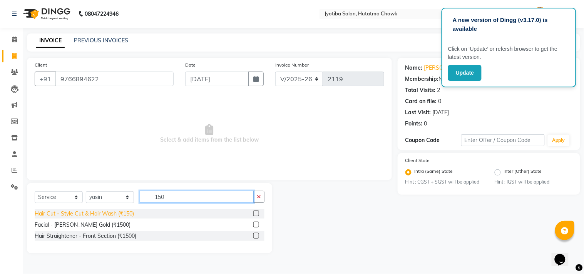
type input "150"
click at [109, 213] on div "Hair Cut - Style Cut & Hair Wash (₹150)" at bounding box center [84, 214] width 99 height 8
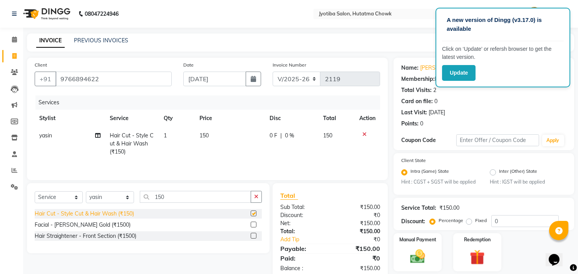
checkbox input "false"
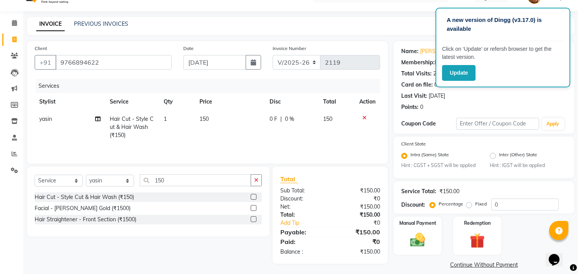
scroll to position [24, 0]
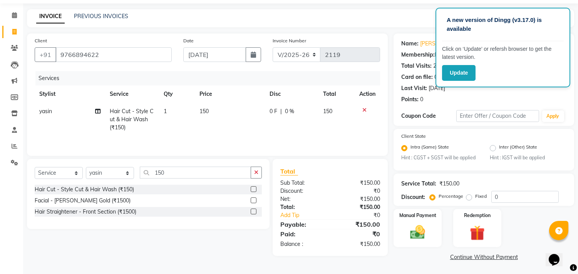
click at [460, 258] on link "Continue Without Payment" at bounding box center [483, 257] width 177 height 8
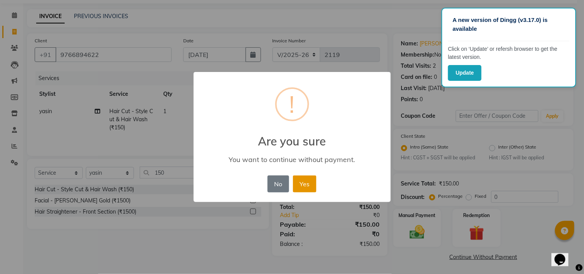
click at [305, 185] on button "Yes" at bounding box center [304, 183] width 23 height 17
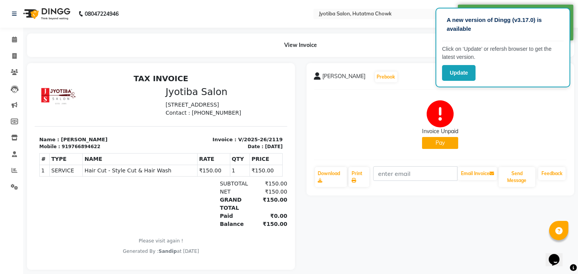
click at [437, 145] on button "Pay" at bounding box center [440, 143] width 36 height 12
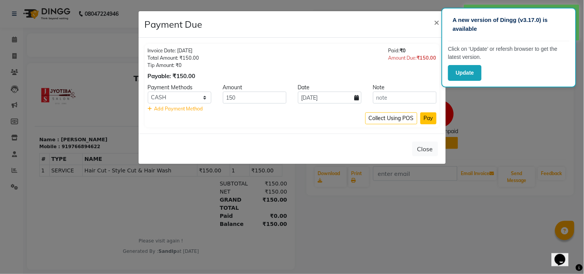
click at [428, 116] on button "Pay" at bounding box center [428, 118] width 16 height 12
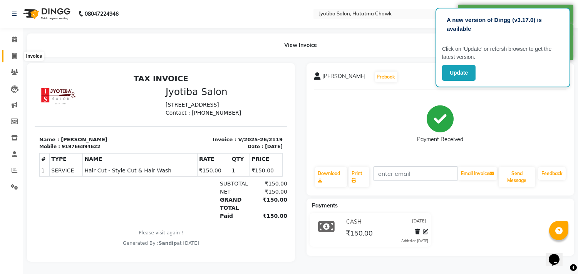
click at [14, 55] on icon at bounding box center [14, 56] width 4 height 6
select select "service"
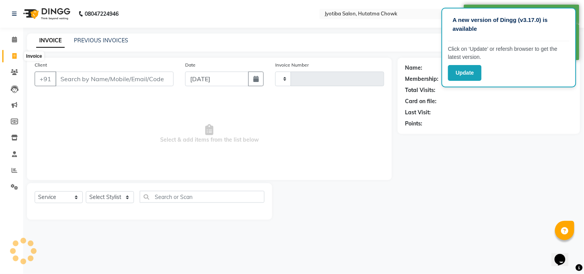
type input "2120"
select select "556"
select select "membership"
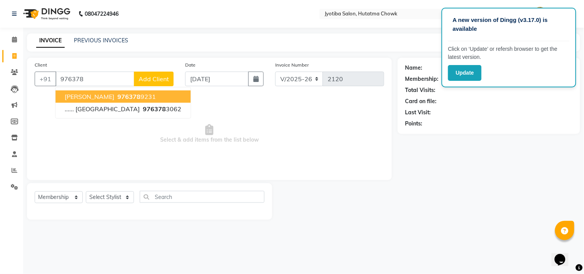
click at [126, 99] on ngb-highlight "976378 9231" at bounding box center [136, 97] width 40 height 8
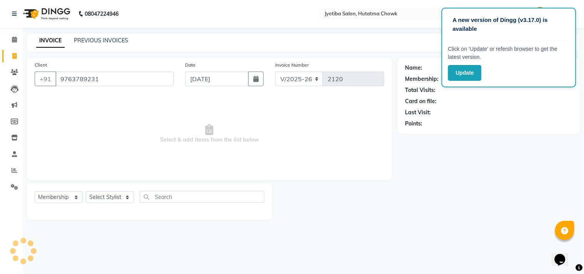
type input "9763789231"
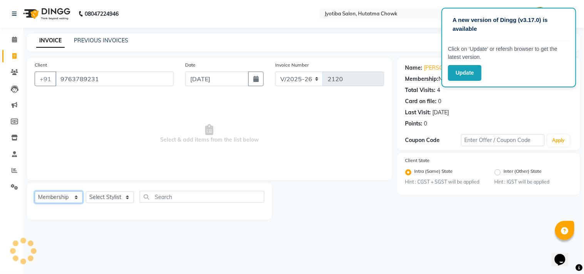
click at [55, 195] on select "Select Service Product Membership Package Voucher Prepaid Gift Card" at bounding box center [59, 197] width 48 height 12
select select "service"
click at [35, 192] on select "Select Service Product Membership Package Voucher Prepaid Gift Card" at bounding box center [59, 197] width 48 height 12
click at [100, 198] on select "Select Stylist [PERSON_NAME] [PERSON_NAME] [PERSON_NAME] [PERSON_NAME] prem RAH…" at bounding box center [110, 197] width 48 height 12
select select "7208"
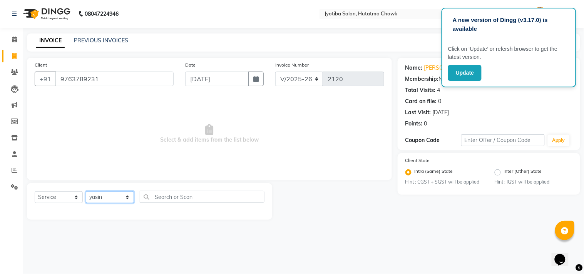
click at [86, 192] on select "Select Stylist [PERSON_NAME] [PERSON_NAME] [PERSON_NAME] [PERSON_NAME] prem RAH…" at bounding box center [110, 197] width 48 height 12
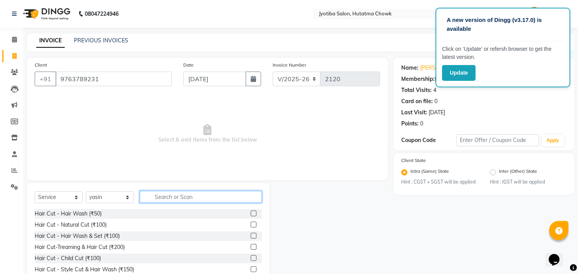
click at [183, 197] on input "text" at bounding box center [201, 197] width 122 height 12
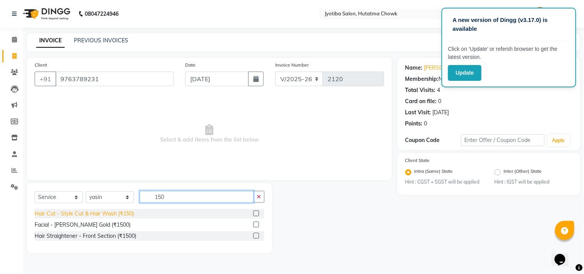
type input "150"
click at [104, 210] on div "Hair Cut - Style Cut & Hair Wash (₹150)" at bounding box center [84, 214] width 99 height 8
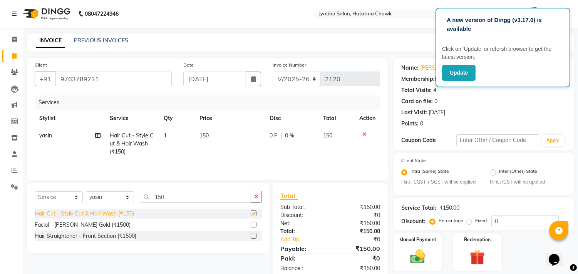
checkbox input "false"
click at [256, 194] on button "button" at bounding box center [255, 197] width 11 height 12
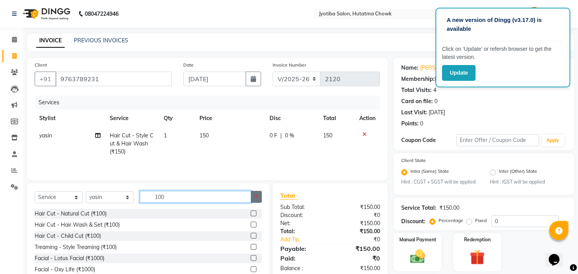
type input "100"
click at [256, 199] on icon "button" at bounding box center [256, 196] width 4 height 5
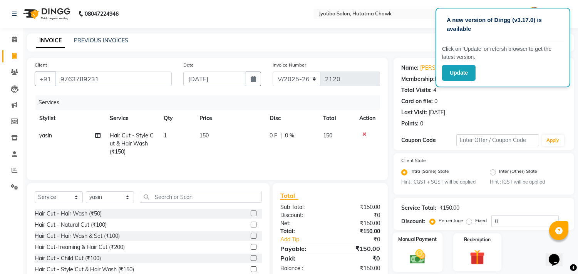
click at [419, 249] on img at bounding box center [417, 257] width 25 height 18
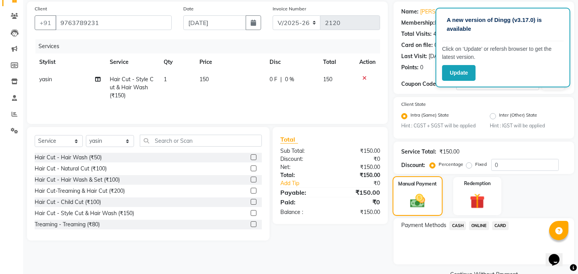
scroll to position [74, 0]
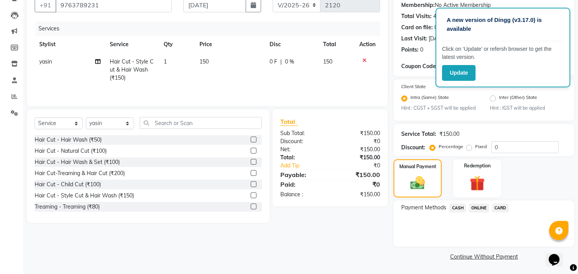
click at [453, 207] on span "CASH" at bounding box center [457, 208] width 17 height 9
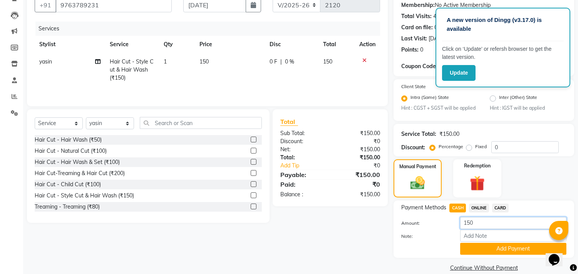
click at [470, 223] on input "150" at bounding box center [513, 223] width 106 height 12
type input "100"
click at [485, 247] on button "Add Payment" at bounding box center [513, 249] width 106 height 12
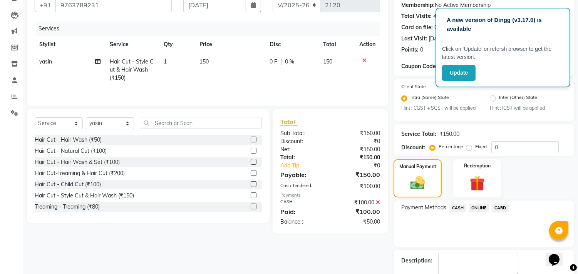
click at [476, 210] on span "ONLINE" at bounding box center [479, 208] width 20 height 9
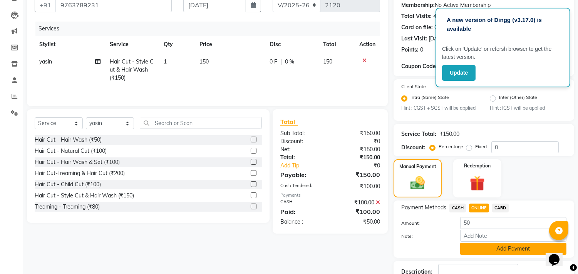
click at [476, 247] on button "Add Payment" at bounding box center [513, 249] width 106 height 12
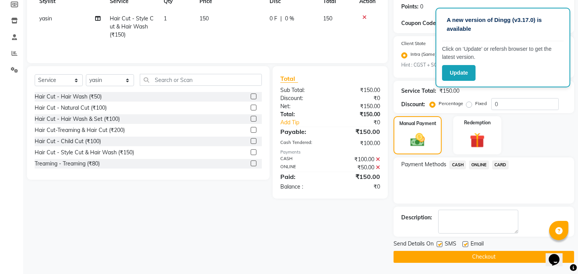
scroll to position [117, 0]
click at [429, 254] on button "Checkout" at bounding box center [483, 256] width 180 height 12
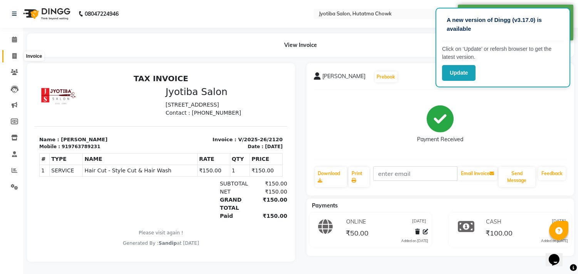
click at [14, 56] on icon at bounding box center [14, 56] width 4 height 6
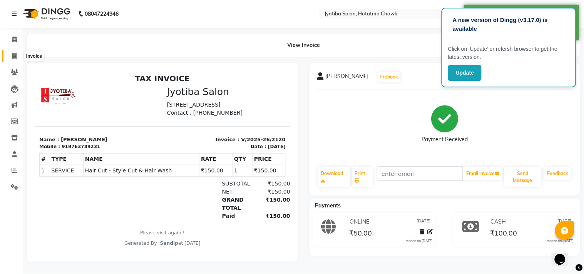
select select "service"
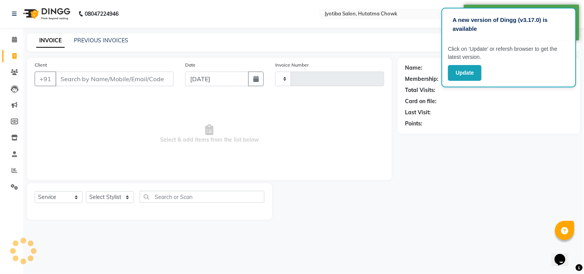
type input "2121"
select select "556"
select select "membership"
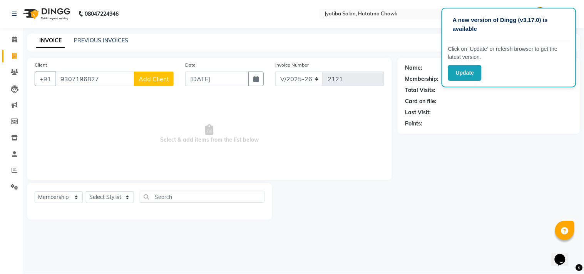
type input "9307196827"
click at [157, 85] on button "Add Client" at bounding box center [154, 79] width 40 height 15
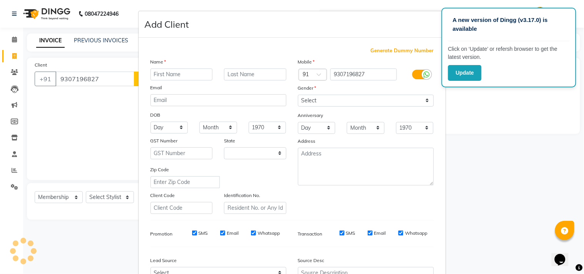
select select "22"
type input "arjun"
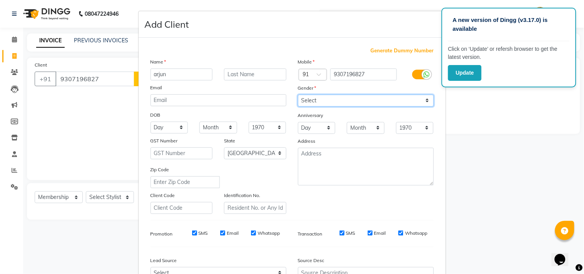
click at [317, 103] on select "Select [DEMOGRAPHIC_DATA] [DEMOGRAPHIC_DATA] Other Prefer Not To Say" at bounding box center [366, 101] width 136 height 12
select select "[DEMOGRAPHIC_DATA]"
click at [298, 95] on select "Select [DEMOGRAPHIC_DATA] [DEMOGRAPHIC_DATA] Other Prefer Not To Say" at bounding box center [366, 101] width 136 height 12
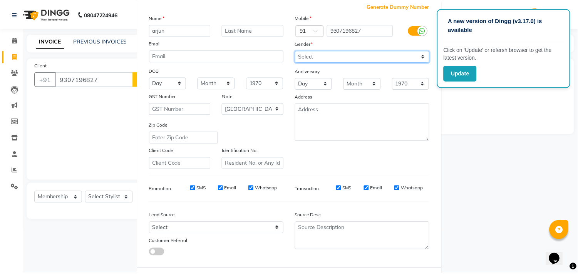
scroll to position [82, 0]
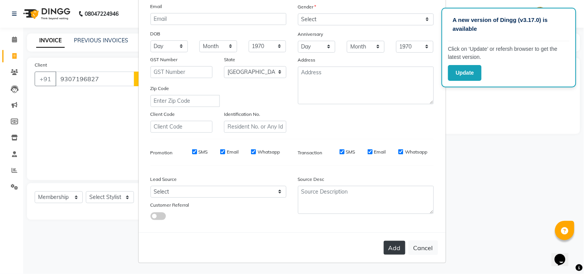
click at [388, 244] on button "Add" at bounding box center [395, 248] width 22 height 14
select select
select select "null"
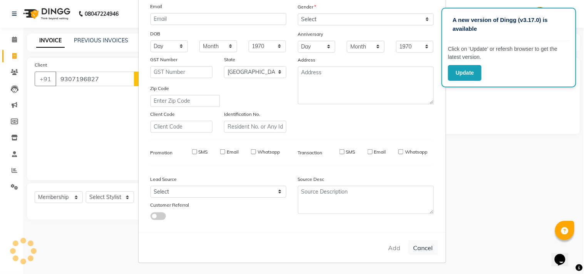
select select
checkbox input "false"
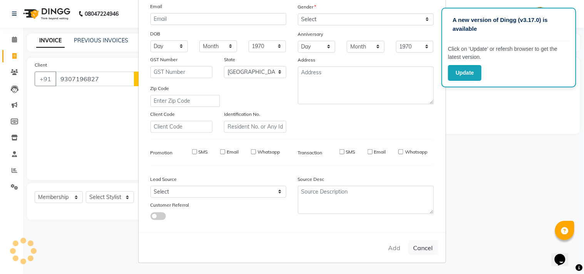
checkbox input "false"
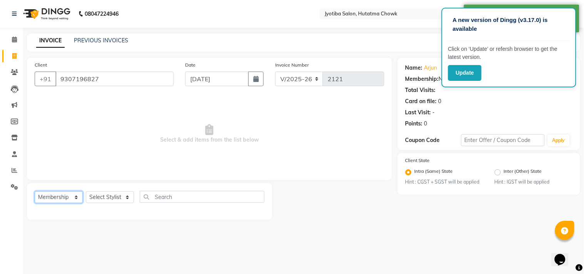
click at [65, 197] on select "Select Service Product Membership Package Voucher Prepaid Gift Card" at bounding box center [59, 197] width 48 height 12
select select "service"
click at [35, 192] on select "Select Service Product Membership Package Voucher Prepaid Gift Card" at bounding box center [59, 197] width 48 height 12
click at [101, 199] on select "Select Stylist [PERSON_NAME] [PERSON_NAME] [PERSON_NAME] [PERSON_NAME] prem RAH…" at bounding box center [110, 197] width 48 height 12
select select "36046"
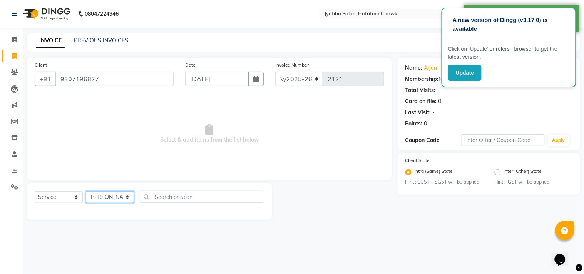
click at [86, 192] on select "Select Stylist [PERSON_NAME] [PERSON_NAME] [PERSON_NAME] [PERSON_NAME] prem RAH…" at bounding box center [110, 197] width 48 height 12
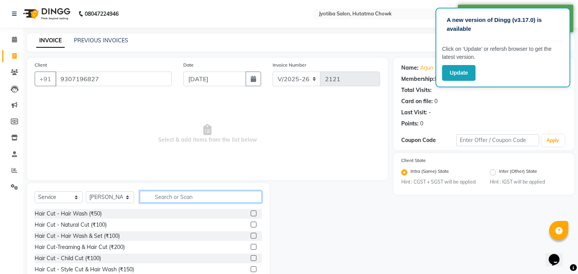
click at [155, 199] on input "text" at bounding box center [201, 197] width 122 height 12
type input "1"
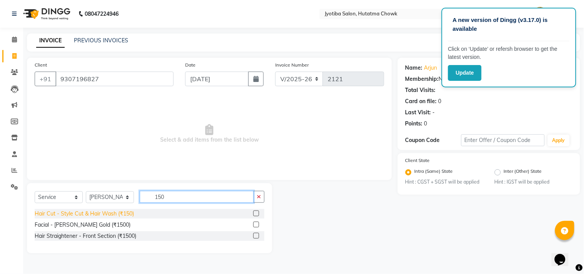
type input "150"
click at [85, 215] on div "Hair Cut - Style Cut & Hair Wash (₹150)" at bounding box center [84, 214] width 99 height 8
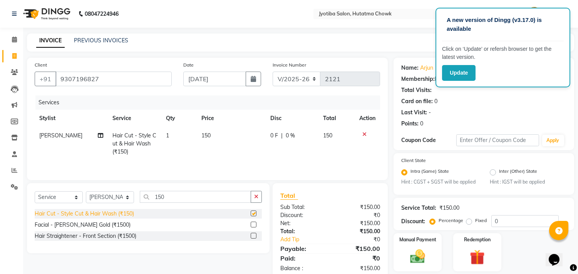
checkbox input "false"
click at [255, 198] on icon "button" at bounding box center [256, 196] width 4 height 5
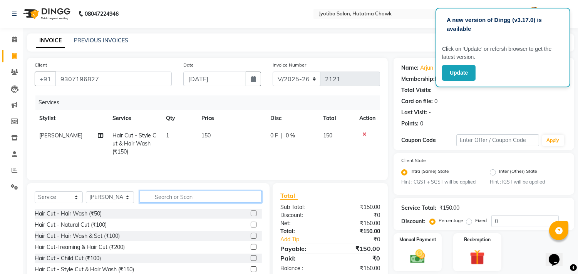
type input "5"
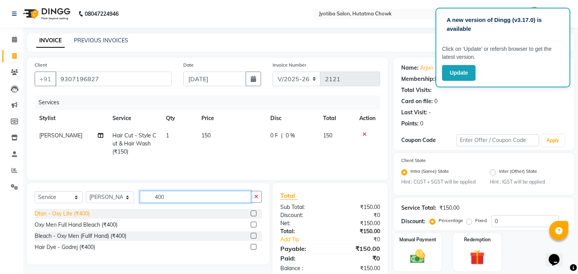
type input "400"
click at [75, 213] on div "Dtan - Oxy Life (₹400)" at bounding box center [62, 214] width 55 height 8
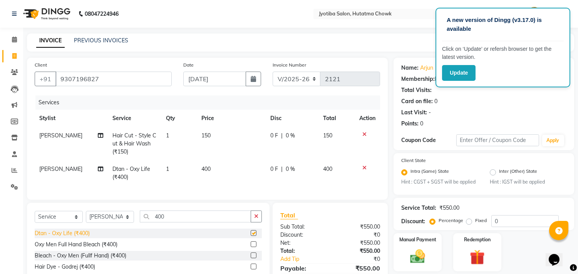
checkbox input "false"
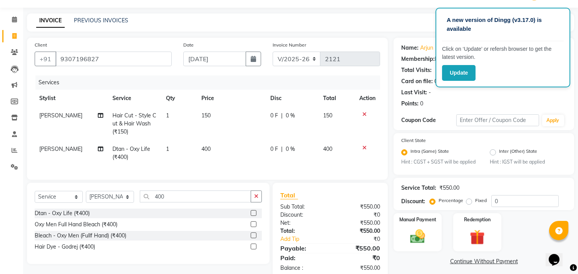
scroll to position [43, 0]
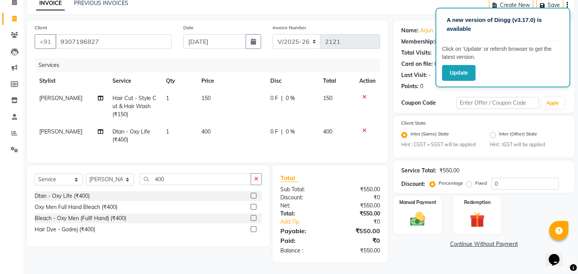
click at [459, 240] on link "Continue Without Payment" at bounding box center [483, 244] width 177 height 8
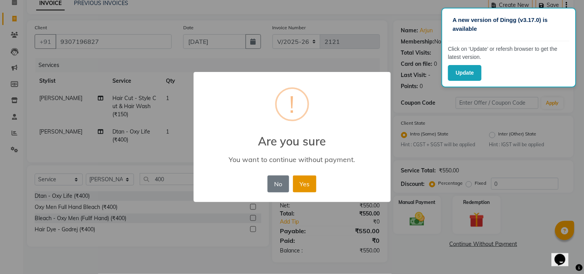
click at [304, 184] on button "Yes" at bounding box center [304, 183] width 23 height 17
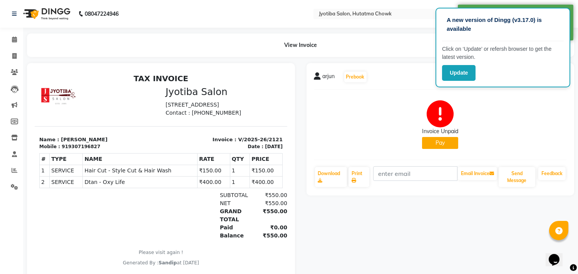
click at [439, 141] on button "Pay" at bounding box center [440, 143] width 36 height 12
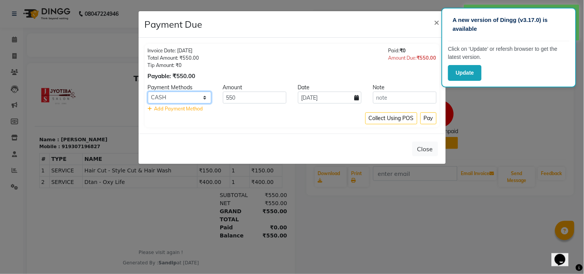
click at [184, 98] on select "CASH ONLINE CARD" at bounding box center [179, 98] width 63 height 12
select select "3"
click at [148, 92] on select "CASH ONLINE CARD" at bounding box center [179, 98] width 63 height 12
click at [428, 115] on button "Pay" at bounding box center [428, 118] width 16 height 12
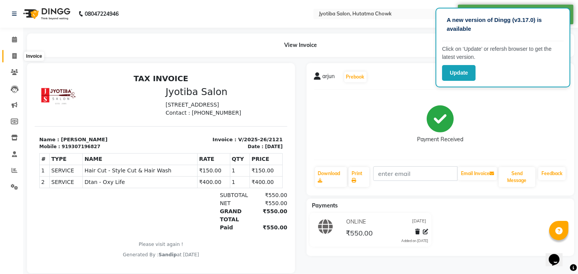
click at [14, 56] on icon at bounding box center [14, 56] width 4 height 6
select select "service"
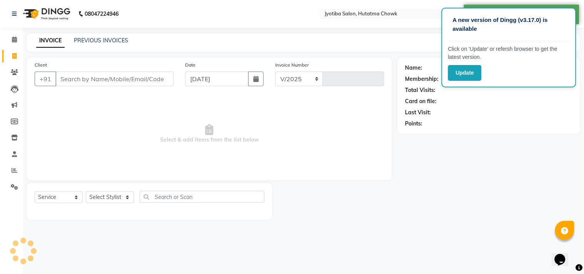
select select "556"
type input "2122"
select select "membership"
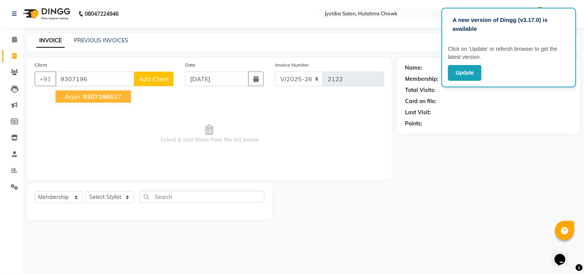
click at [95, 97] on span "9307196" at bounding box center [96, 97] width 27 height 8
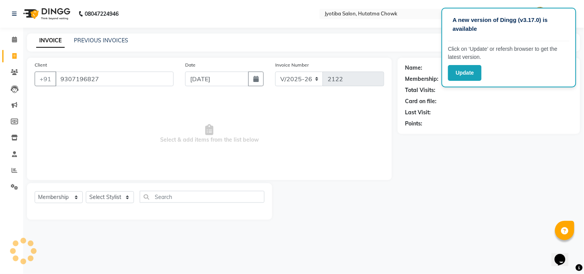
type input "9307196827"
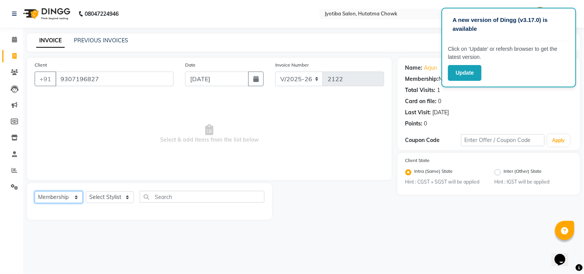
click at [66, 200] on select "Select Service Product Membership Package Voucher Prepaid Gift Card" at bounding box center [59, 197] width 48 height 12
select select "product"
click at [35, 192] on select "Select Service Product Membership Package Voucher Prepaid Gift Card" at bounding box center [59, 197] width 48 height 12
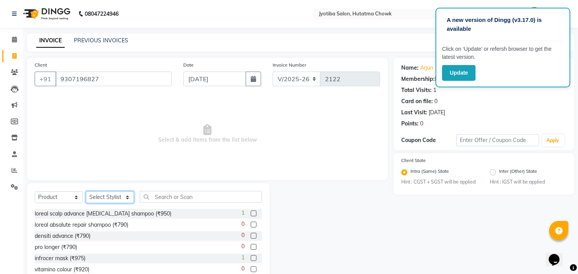
click at [110, 197] on select "Select Stylist [PERSON_NAME] [PERSON_NAME] [PERSON_NAME] [PERSON_NAME] prem RAH…" at bounding box center [110, 197] width 48 height 12
select select "12016"
click at [86, 192] on select "Select Stylist [PERSON_NAME] [PERSON_NAME] [PERSON_NAME] [PERSON_NAME] prem RAH…" at bounding box center [110, 197] width 48 height 12
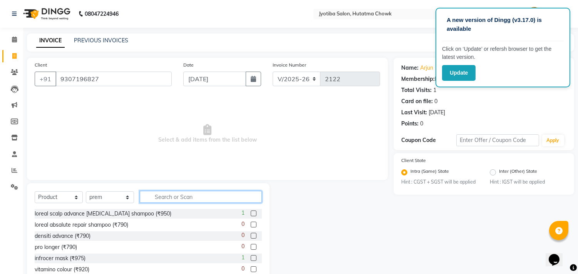
click at [162, 197] on input "text" at bounding box center [201, 197] width 122 height 12
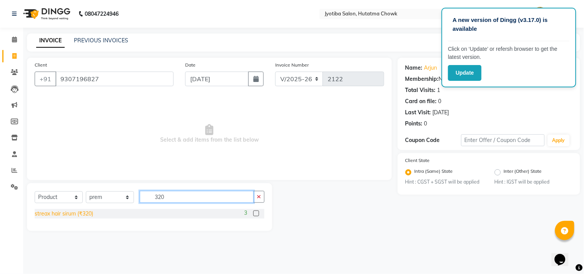
type input "320"
click at [44, 210] on div "streax hair sirum (₹320)" at bounding box center [64, 214] width 58 height 8
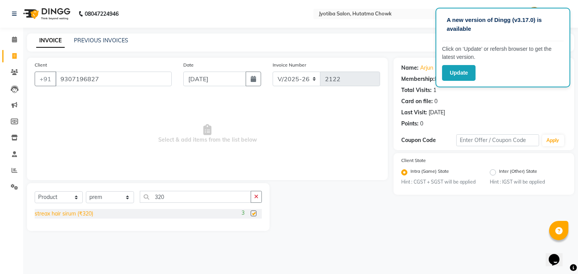
checkbox input "false"
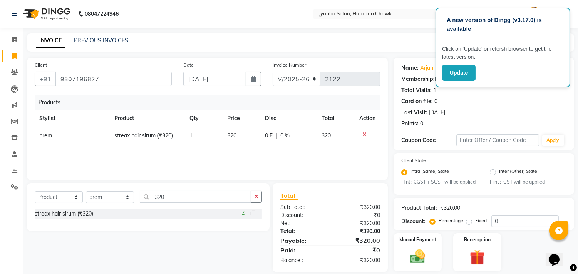
scroll to position [24, 0]
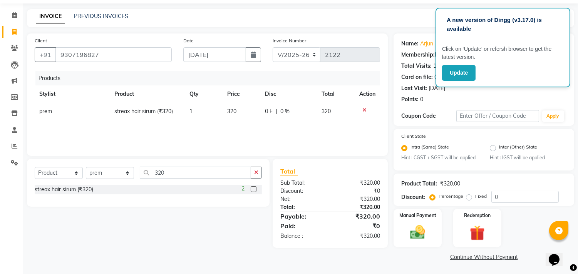
click at [460, 258] on link "Continue Without Payment" at bounding box center [483, 257] width 177 height 8
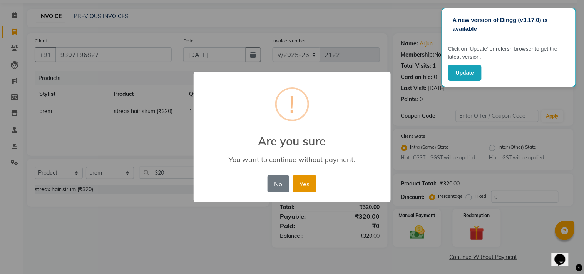
click at [302, 185] on button "Yes" at bounding box center [304, 183] width 23 height 17
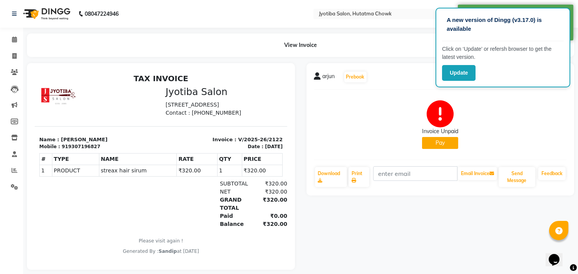
click at [431, 144] on button "Pay" at bounding box center [440, 143] width 36 height 12
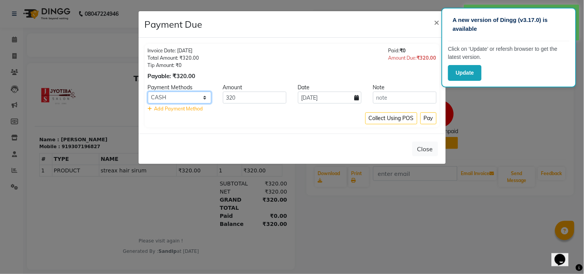
click at [193, 93] on select "CASH ONLINE CARD" at bounding box center [179, 98] width 63 height 12
select select "3"
click at [148, 92] on select "CASH ONLINE CARD" at bounding box center [179, 98] width 63 height 12
click at [426, 120] on button "Pay" at bounding box center [428, 118] width 16 height 12
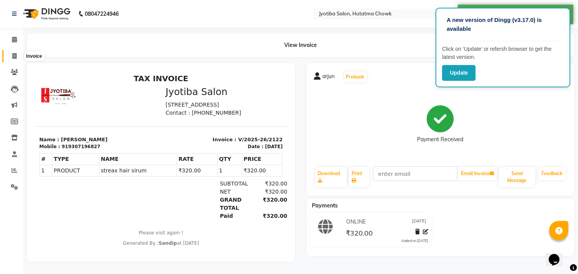
click at [14, 53] on icon at bounding box center [14, 56] width 4 height 6
select select "service"
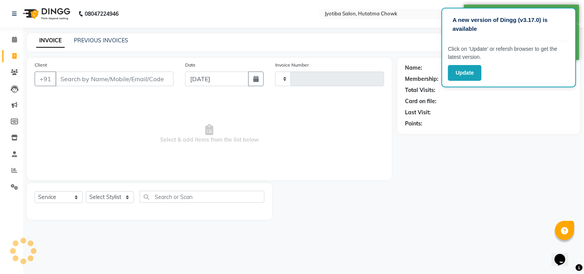
type input "2123"
select select "556"
select select "membership"
click at [100, 41] on link "PREVIOUS INVOICES" at bounding box center [101, 40] width 54 height 7
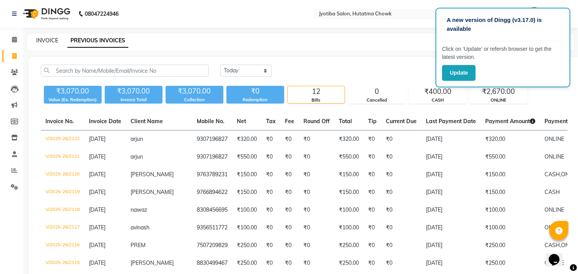
click at [47, 38] on link "INVOICE" at bounding box center [47, 40] width 22 height 7
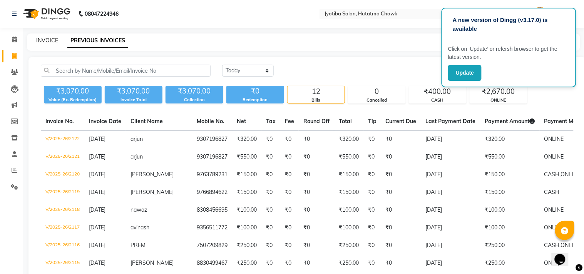
select select "556"
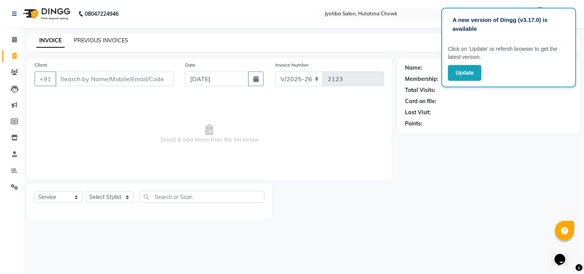
select select "membership"
click at [100, 40] on link "PREVIOUS INVOICES" at bounding box center [101, 40] width 54 height 7
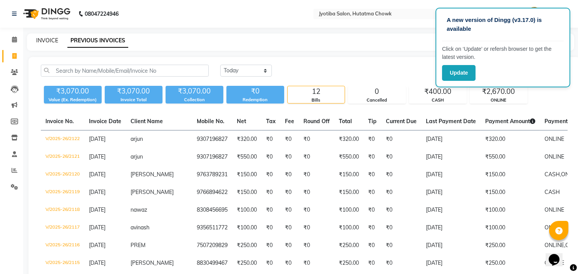
click at [46, 39] on link "INVOICE" at bounding box center [47, 40] width 22 height 7
select select "service"
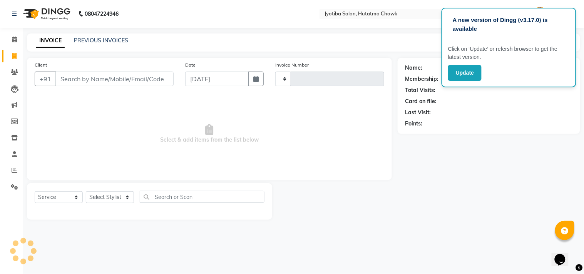
type input "2123"
select select "556"
select select "membership"
click at [100, 38] on link "PREVIOUS INVOICES" at bounding box center [101, 40] width 54 height 7
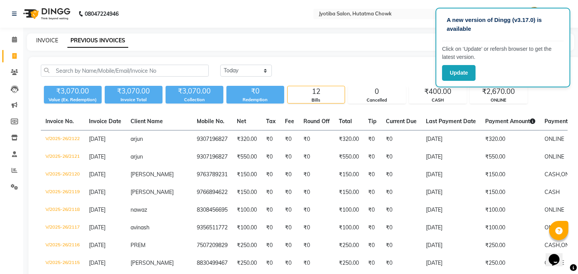
click at [47, 39] on link "INVOICE" at bounding box center [47, 40] width 22 height 7
select select "service"
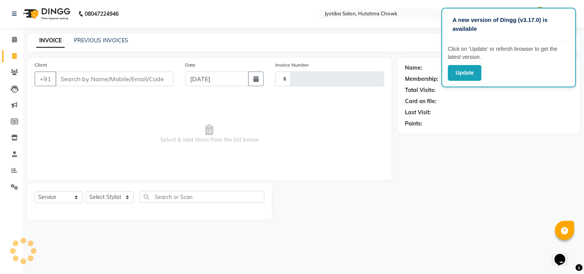
type input "2123"
select select "556"
select select "membership"
click at [105, 40] on link "PREVIOUS INVOICES" at bounding box center [101, 40] width 54 height 7
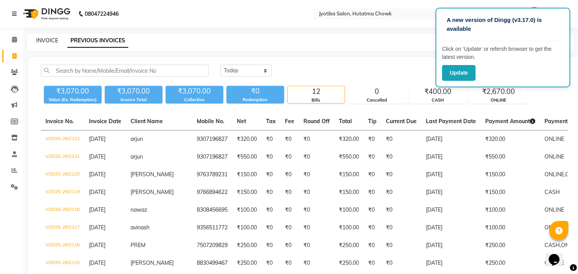
click at [45, 39] on link "INVOICE" at bounding box center [47, 40] width 22 height 7
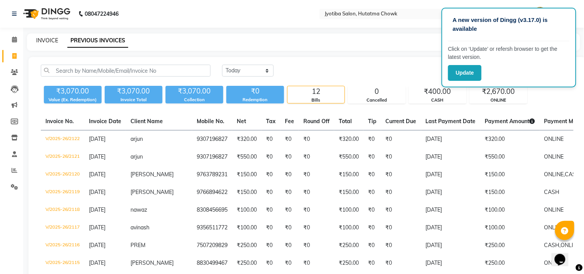
select select "service"
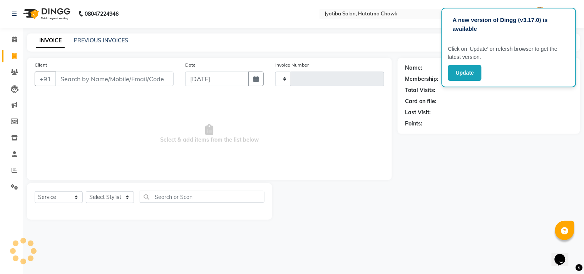
type input "2123"
select select "556"
click at [15, 182] on link "Settings" at bounding box center [11, 187] width 18 height 13
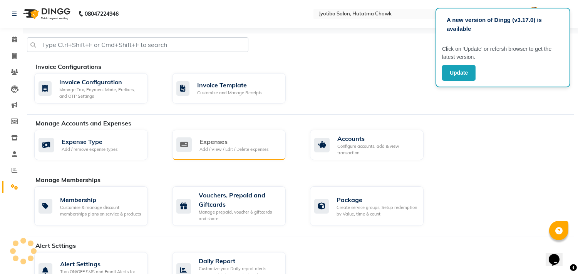
click at [235, 136] on div "Expenses Add / View / Edit / Delete expenses" at bounding box center [229, 145] width 114 height 30
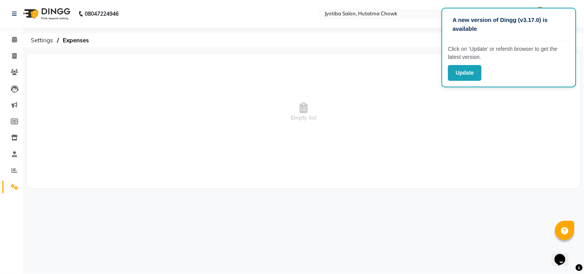
click at [533, 94] on span "Empty list" at bounding box center [304, 111] width 538 height 77
click at [530, 79] on div "Update" at bounding box center [509, 73] width 122 height 16
click at [529, 90] on span "Empty list" at bounding box center [304, 111] width 538 height 77
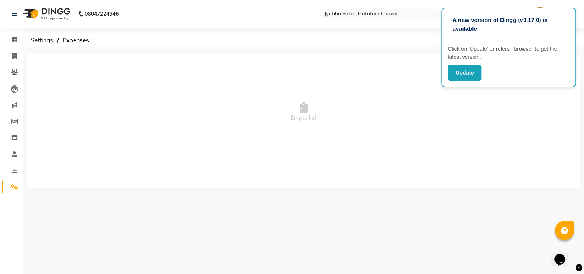
click at [529, 90] on span "Empty list" at bounding box center [304, 111] width 538 height 77
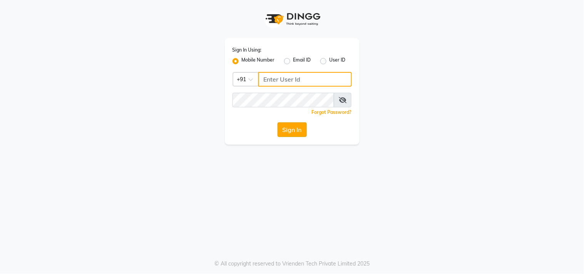
type input "9611076656"
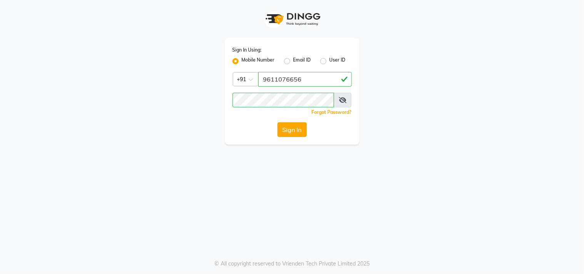
click at [304, 126] on button "Sign In" at bounding box center [291, 129] width 29 height 15
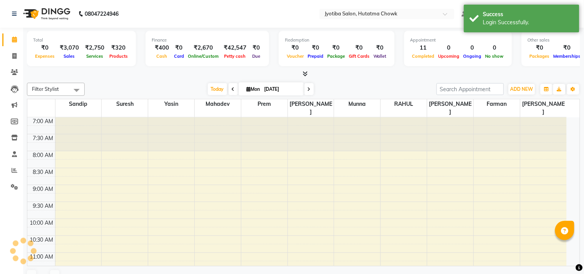
select select "en"
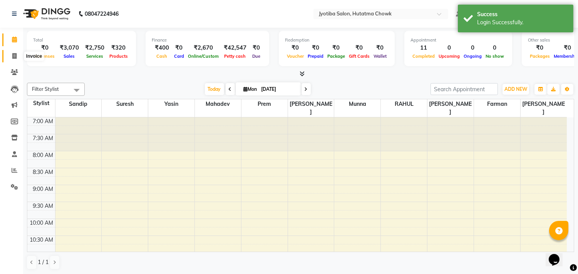
click at [13, 56] on icon at bounding box center [14, 56] width 4 height 6
select select "service"
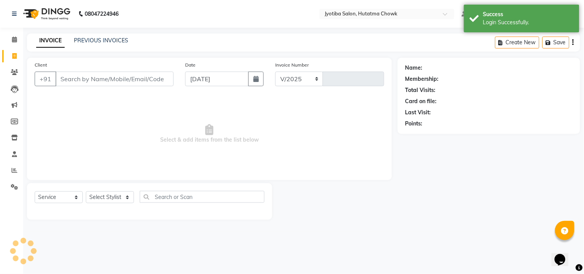
select select "556"
type input "2123"
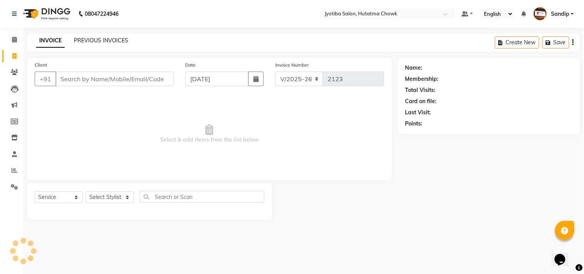
select select "membership"
click at [99, 41] on link "PREVIOUS INVOICES" at bounding box center [101, 40] width 54 height 7
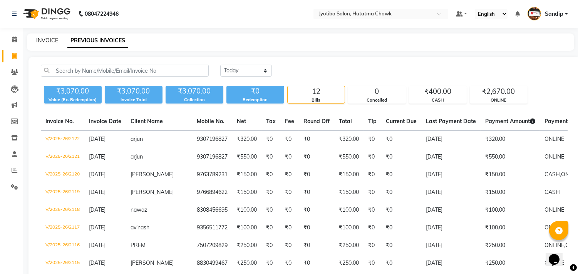
click at [46, 41] on link "INVOICE" at bounding box center [47, 40] width 22 height 7
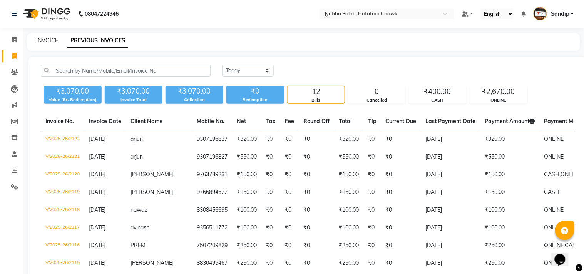
select select "service"
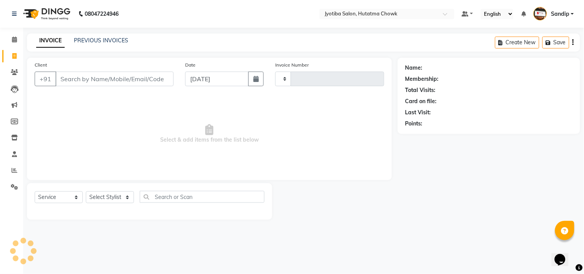
type input "2123"
select select "556"
select select "membership"
click at [17, 185] on icon at bounding box center [14, 187] width 7 height 6
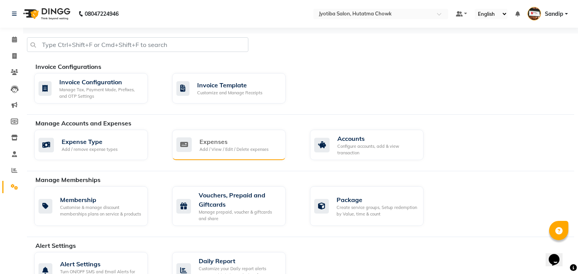
click at [238, 137] on div "Expenses Add / View / Edit / Delete expenses" at bounding box center [229, 145] width 114 height 30
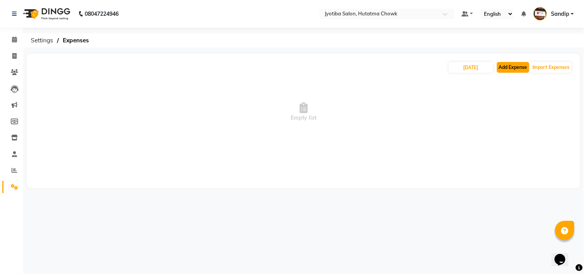
click at [507, 65] on button "Add Expense" at bounding box center [513, 67] width 32 height 11
select select "1"
select select "1663"
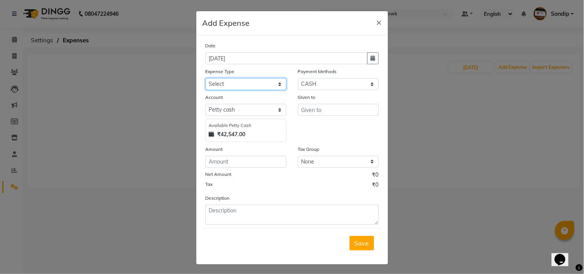
click at [252, 82] on select "Select Advance salary Advance salary ajaj Bank charges Car maintenance Cash tra…" at bounding box center [245, 84] width 81 height 12
select select "18043"
click at [205, 78] on select "Select Advance salary Advance salary ajaj Bank charges Car maintenance Cash tra…" at bounding box center [245, 84] width 81 height 12
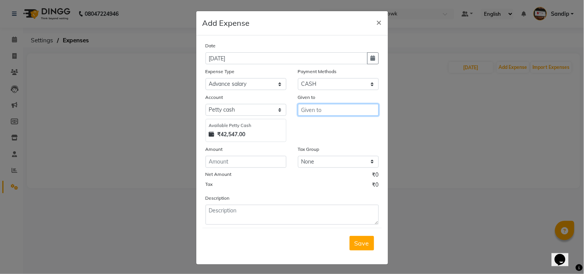
click at [328, 109] on input "text" at bounding box center [338, 110] width 81 height 12
click at [316, 127] on ngb-highlight "Sa ndip" at bounding box center [317, 126] width 20 height 8
type input "Sandip"
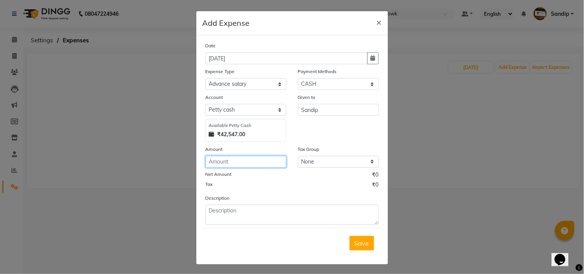
click at [224, 162] on input "number" at bounding box center [245, 162] width 81 height 12
type input "200"
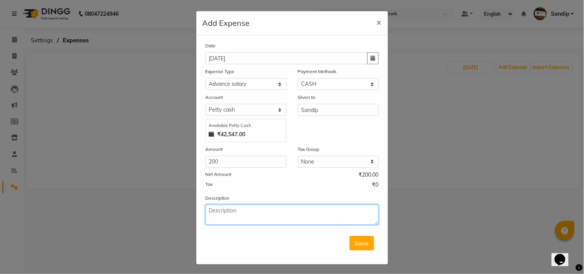
click at [246, 213] on textarea at bounding box center [291, 215] width 173 height 20
type textarea "Petrol sathi 200 rup dile"
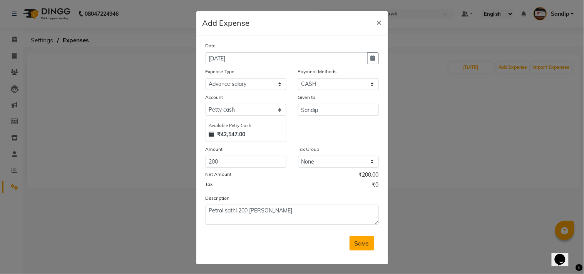
click at [354, 239] on span "Save" at bounding box center [361, 243] width 15 height 8
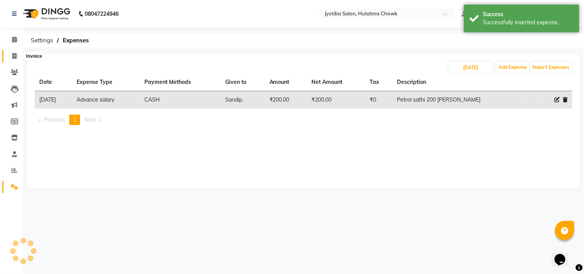
click at [13, 57] on icon at bounding box center [14, 56] width 4 height 6
select select "service"
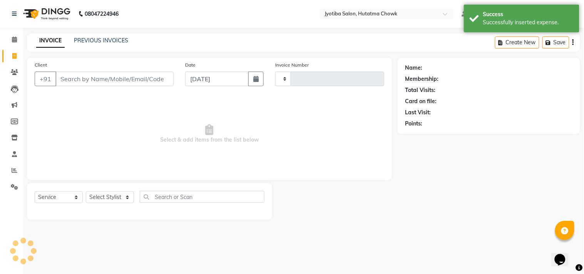
type input "2123"
select select "556"
select select "membership"
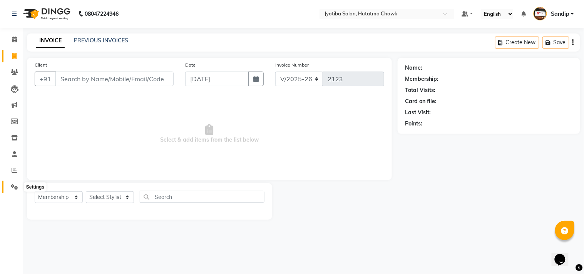
click at [14, 187] on icon at bounding box center [14, 187] width 7 height 6
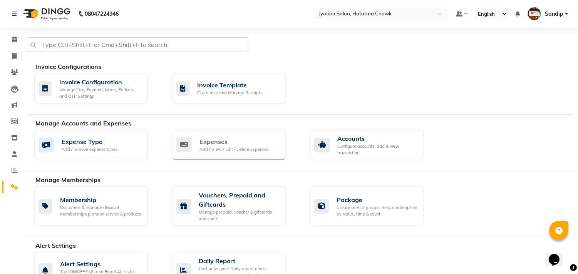
click at [229, 140] on div "Expenses" at bounding box center [233, 141] width 69 height 9
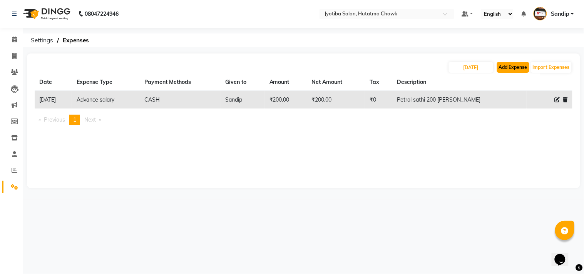
click at [511, 68] on button "Add Expense" at bounding box center [513, 67] width 32 height 11
select select "1"
select select "1663"
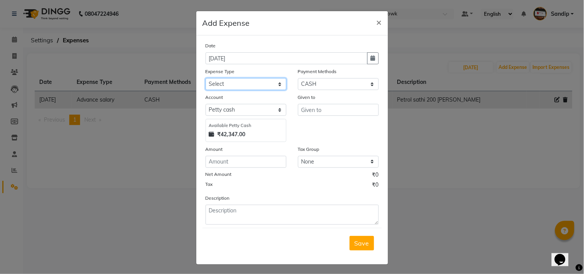
click at [258, 83] on select "Select Advance salary Advance salary ajaj Bank charges Car maintenance Cash tra…" at bounding box center [245, 84] width 81 height 12
select select "18043"
click at [205, 78] on select "Select Advance salary Advance salary ajaj Bank charges Car maintenance Cash tra…" at bounding box center [245, 84] width 81 height 12
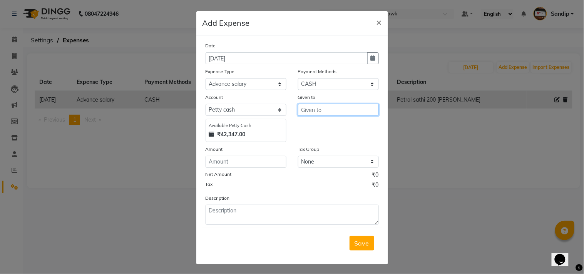
click at [325, 109] on input "text" at bounding box center [338, 110] width 81 height 12
type input "shop"
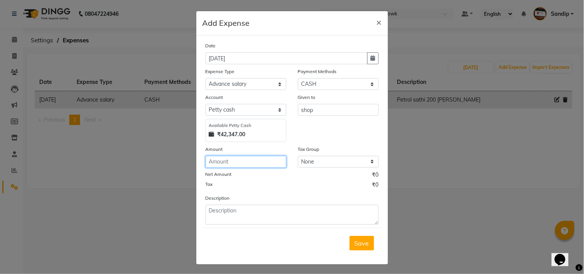
click at [217, 164] on input "number" at bounding box center [245, 162] width 81 height 12
type input "50"
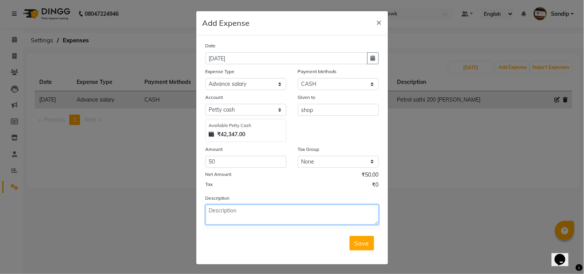
click at [221, 213] on textarea at bounding box center [291, 215] width 173 height 20
type textarea "T"
type textarea "Only Tea chay 50 rup dile"
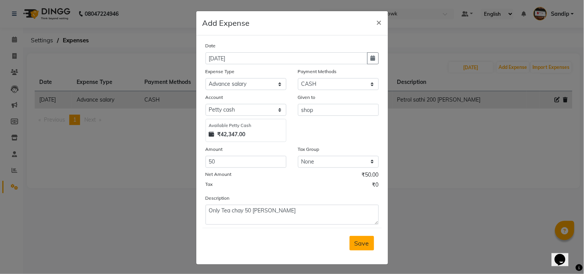
click at [353, 239] on button "Save" at bounding box center [361, 243] width 25 height 15
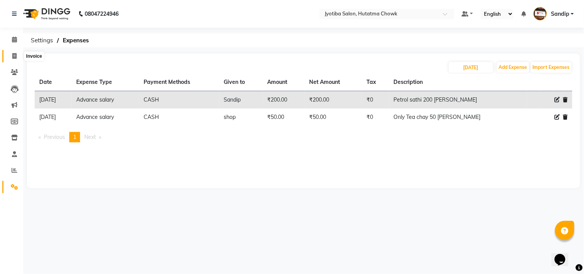
click at [13, 58] on icon at bounding box center [14, 56] width 4 height 6
select select "service"
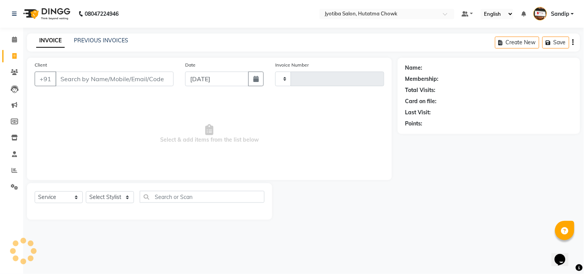
click at [13, 58] on icon at bounding box center [14, 56] width 4 height 6
select select "service"
type input "2123"
select select "556"
click at [15, 40] on icon at bounding box center [14, 40] width 5 height 6
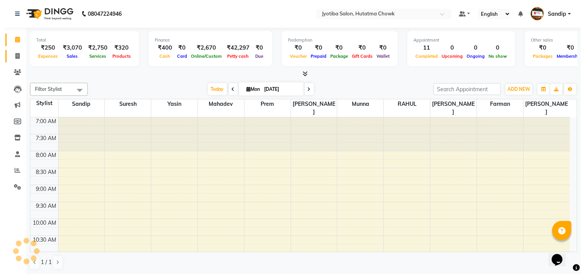
scroll to position [341, 0]
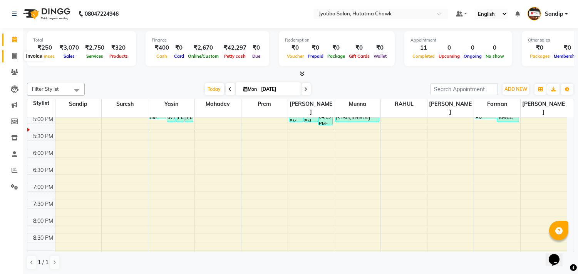
click at [13, 59] on span at bounding box center [14, 56] width 13 height 9
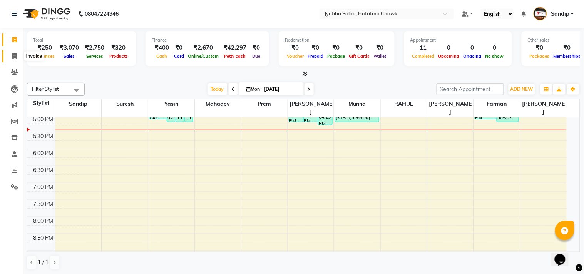
select select "service"
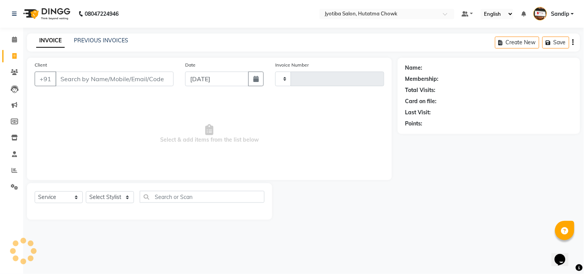
type input "2123"
select select "556"
select select "membership"
click at [99, 38] on link "PREVIOUS INVOICES" at bounding box center [101, 40] width 54 height 7
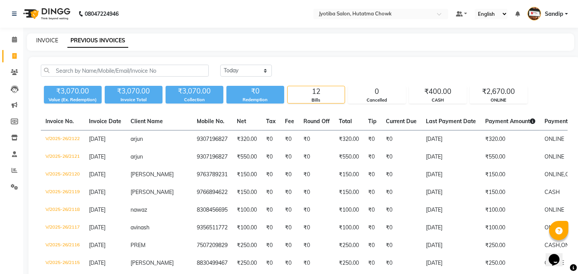
click at [46, 40] on link "INVOICE" at bounding box center [47, 40] width 22 height 7
select select "556"
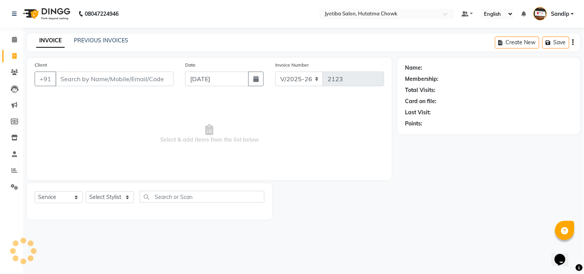
select select "membership"
click at [92, 43] on link "PREVIOUS INVOICES" at bounding box center [101, 40] width 54 height 7
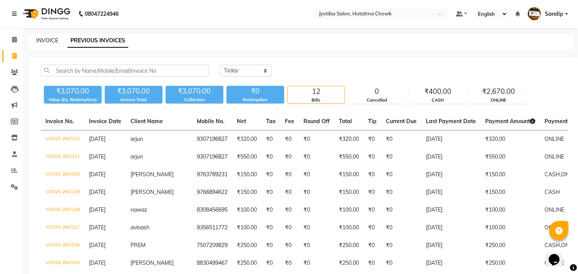
click at [47, 39] on link "INVOICE" at bounding box center [47, 40] width 22 height 7
select select "service"
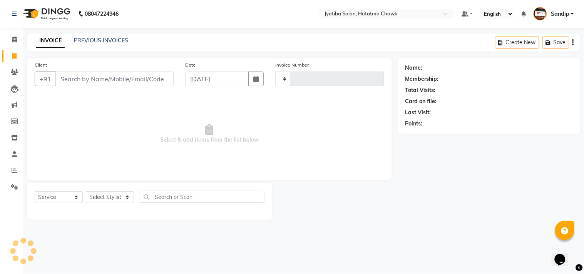
type input "2123"
select select "556"
select select "membership"
